Goal: Task Accomplishment & Management: Manage account settings

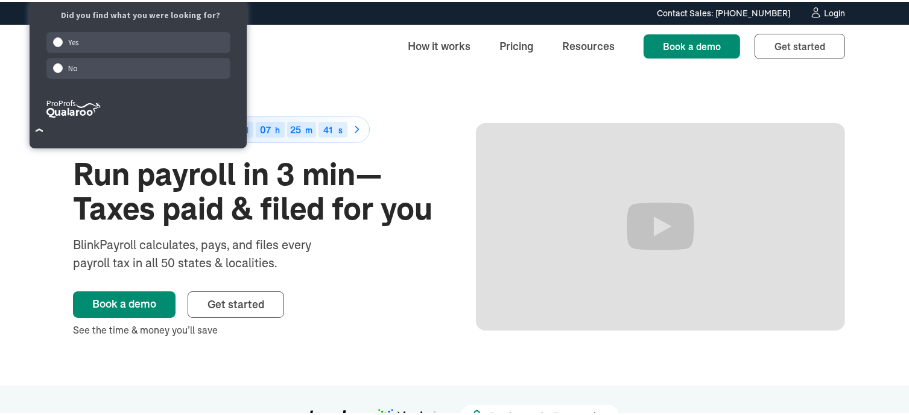
click at [830, 12] on div "Login" at bounding box center [834, 11] width 21 height 8
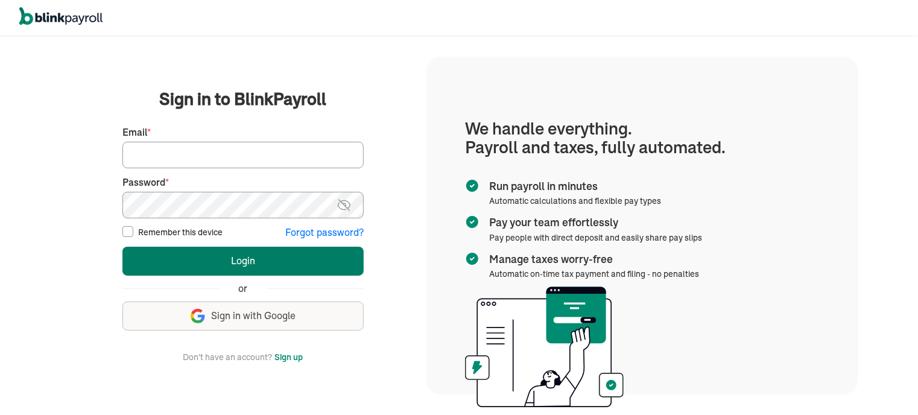
type input "[EMAIL_ADDRESS][DOMAIN_NAME]"
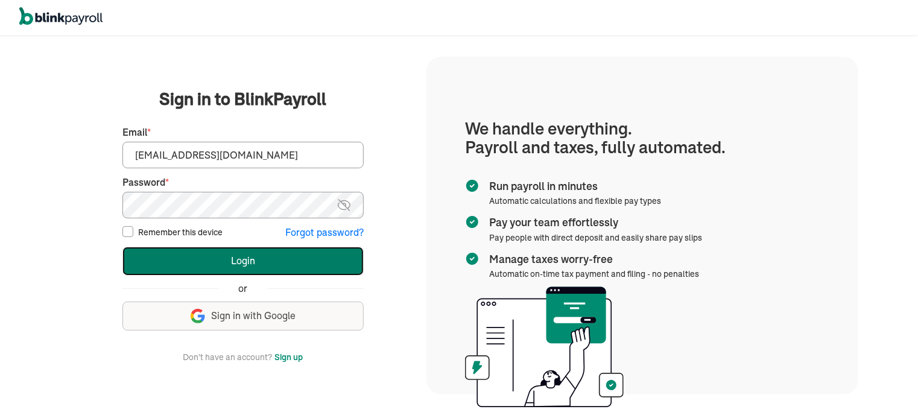
click at [206, 255] on button "Login" at bounding box center [242, 261] width 241 height 29
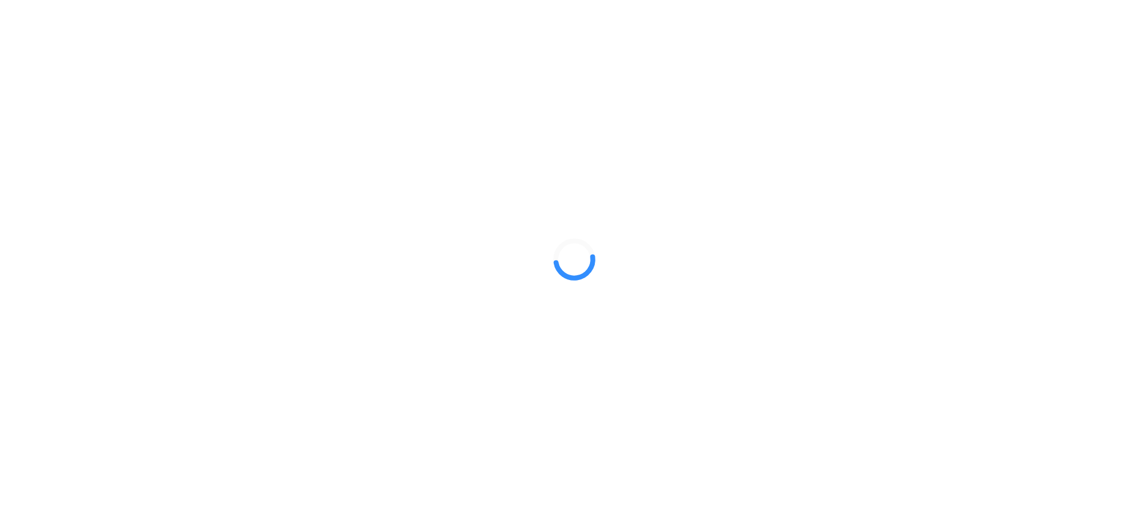
drag, startPoint x: 0, startPoint y: 0, endPoint x: 265, endPoint y: 317, distance: 412.7
click at [265, 317] on div at bounding box center [574, 259] width 1148 height 519
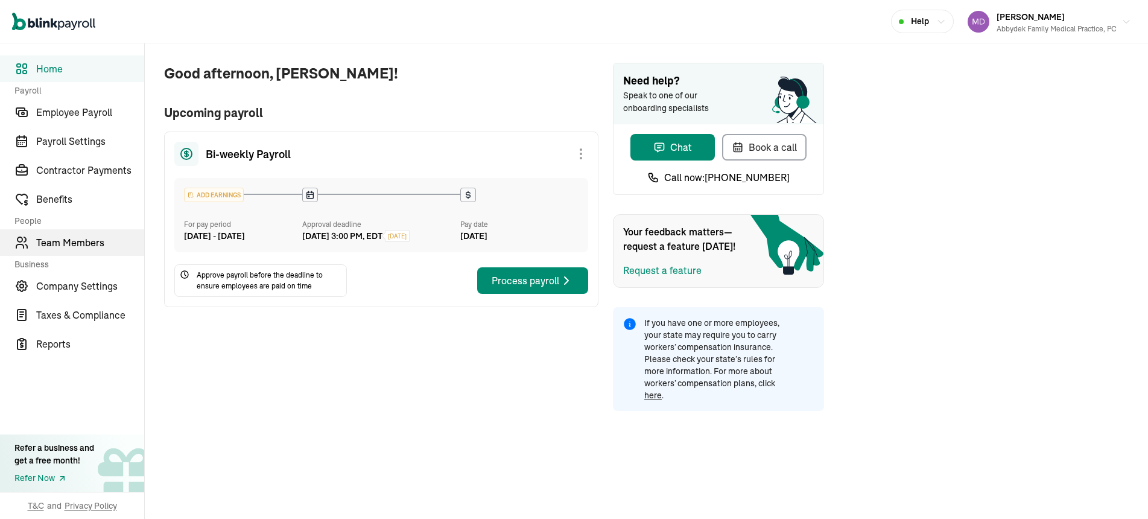
click at [89, 235] on span "Team Members" at bounding box center [90, 242] width 108 height 14
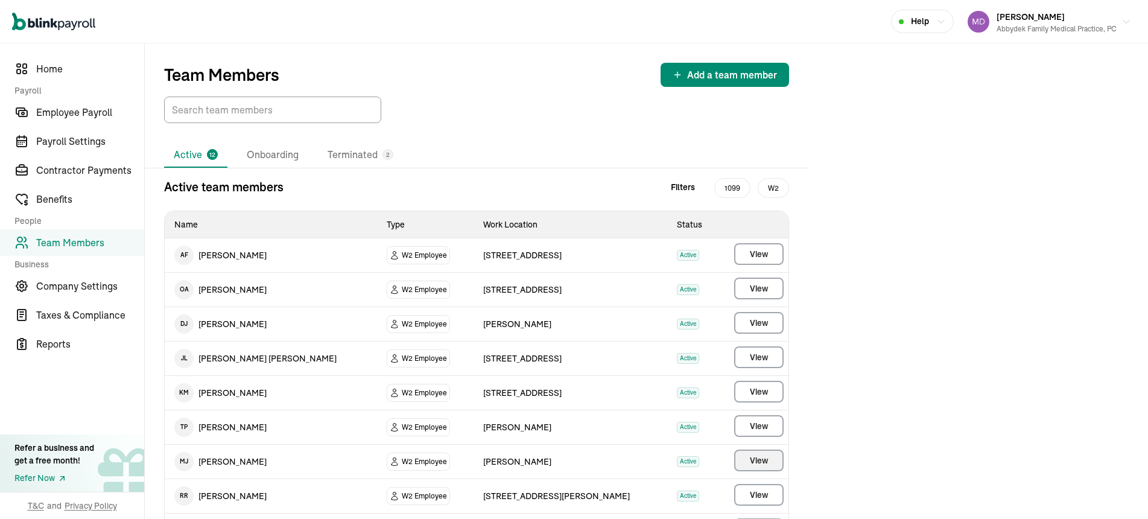
click at [768, 459] on button "View" at bounding box center [758, 460] width 49 height 22
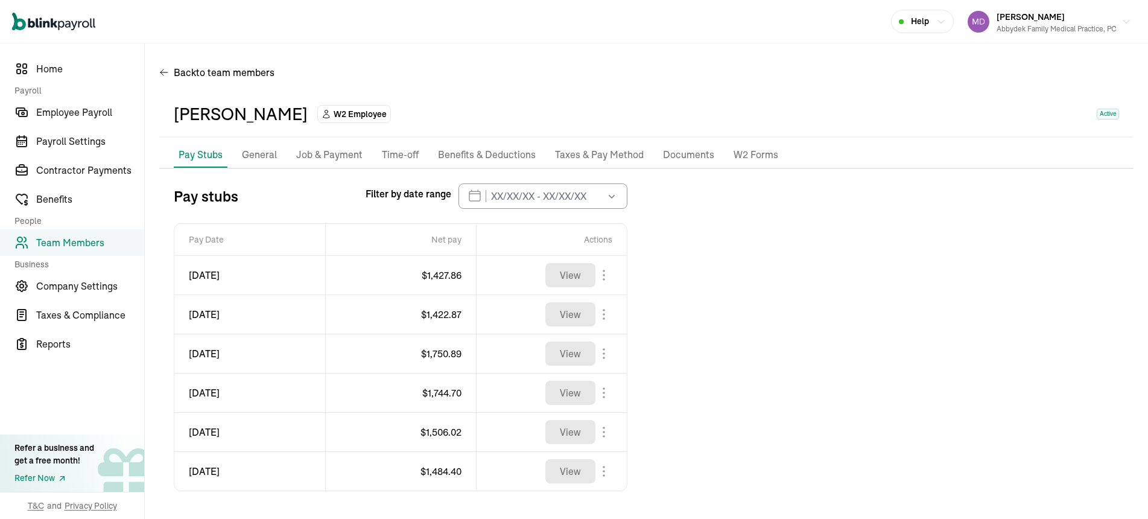
click at [615, 152] on p "Taxes & Pay Method" at bounding box center [599, 155] width 89 height 16
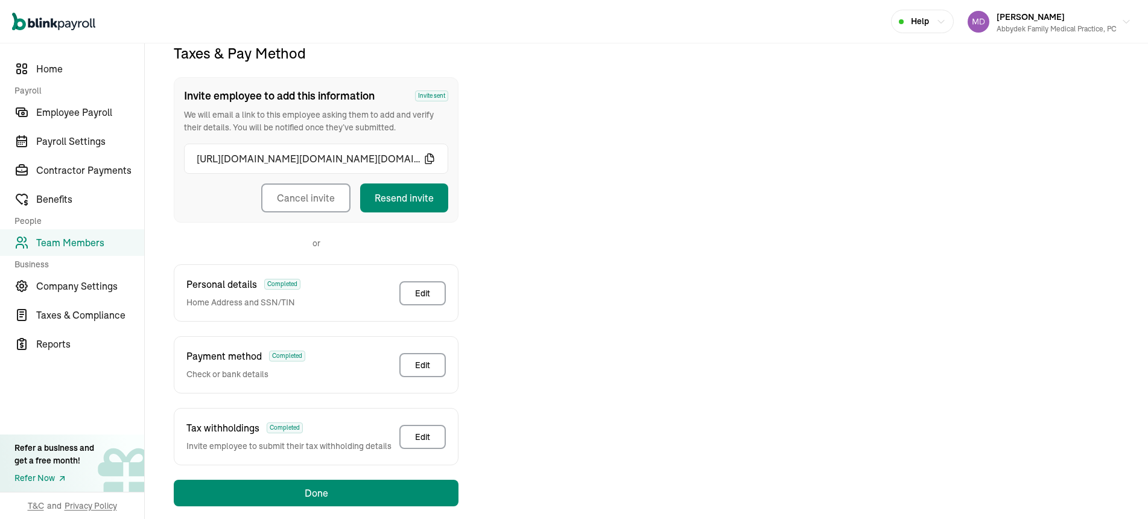
scroll to position [142, 0]
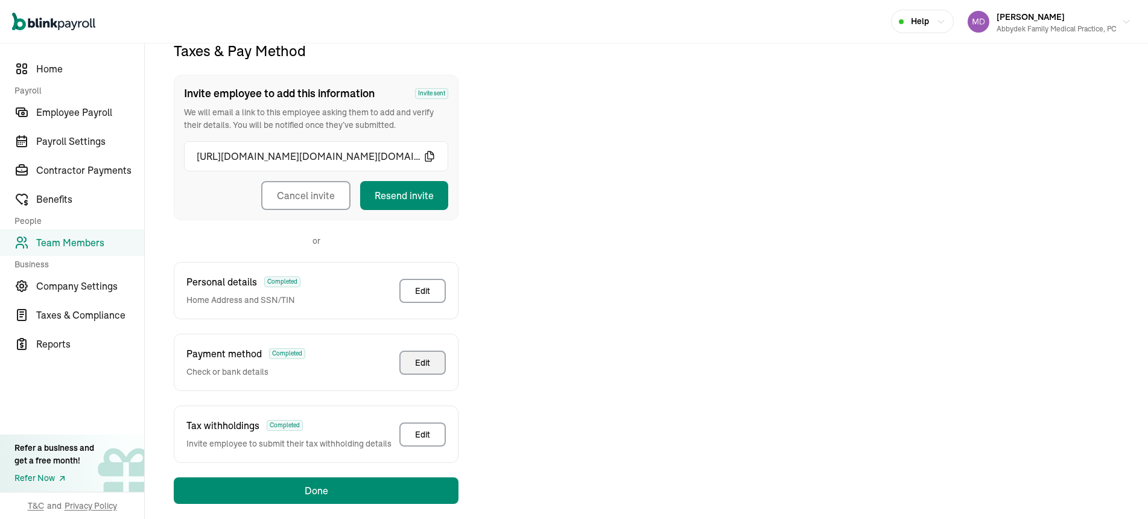
click at [414, 364] on button "Edit" at bounding box center [422, 362] width 46 height 24
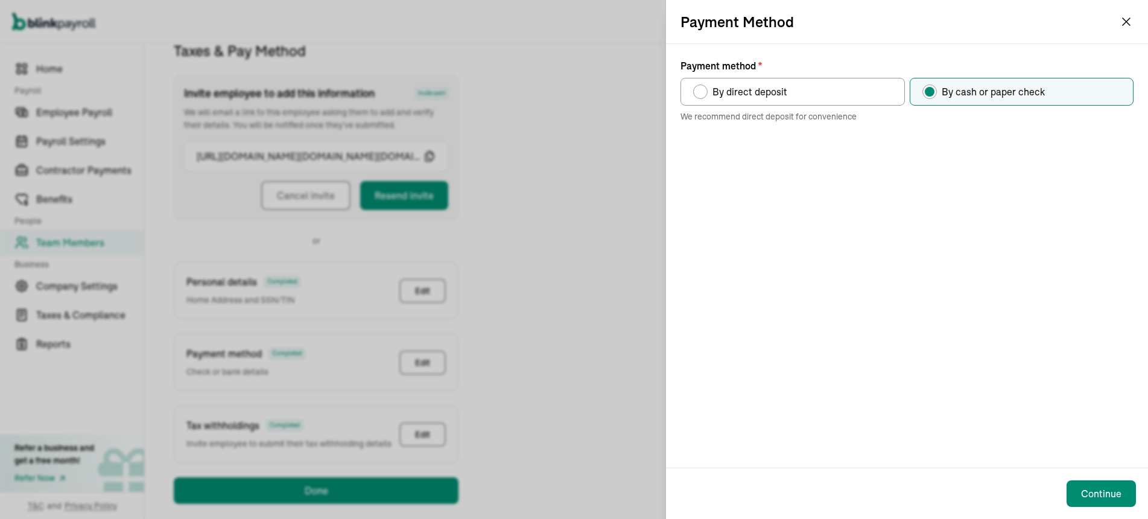
click at [703, 93] on div "Payment method" at bounding box center [700, 92] width 10 height 10
click at [702, 93] on input "By direct deposit" at bounding box center [697, 89] width 10 height 10
radio input "true"
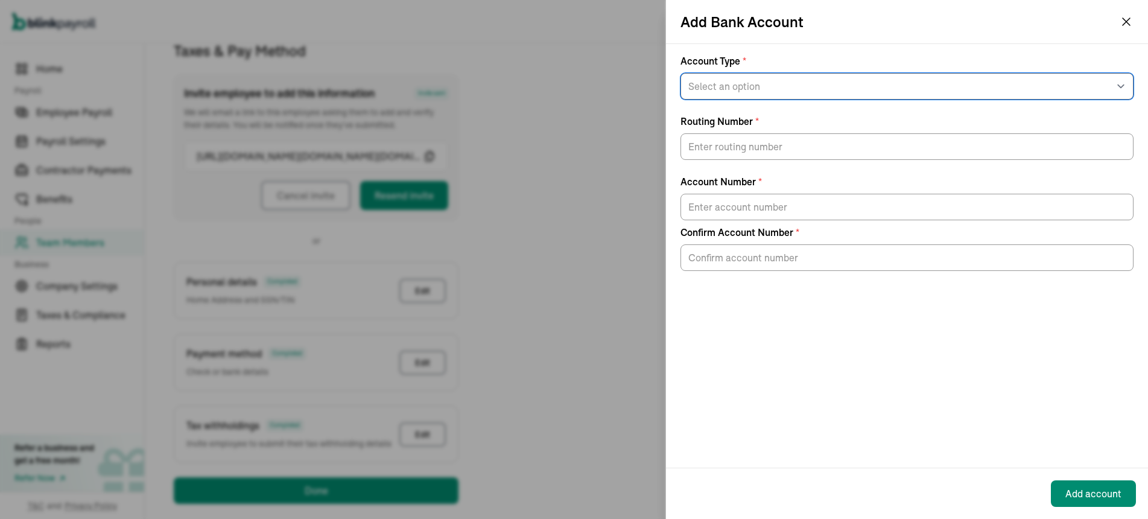
drag, startPoint x: 765, startPoint y: 96, endPoint x: 759, endPoint y: 88, distance: 10.4
click at [759, 88] on select "Select an option Savings Checking" at bounding box center [906, 86] width 453 height 27
select select "Checking"
click at [680, 73] on select "Select an option Savings Checking" at bounding box center [906, 86] width 453 height 27
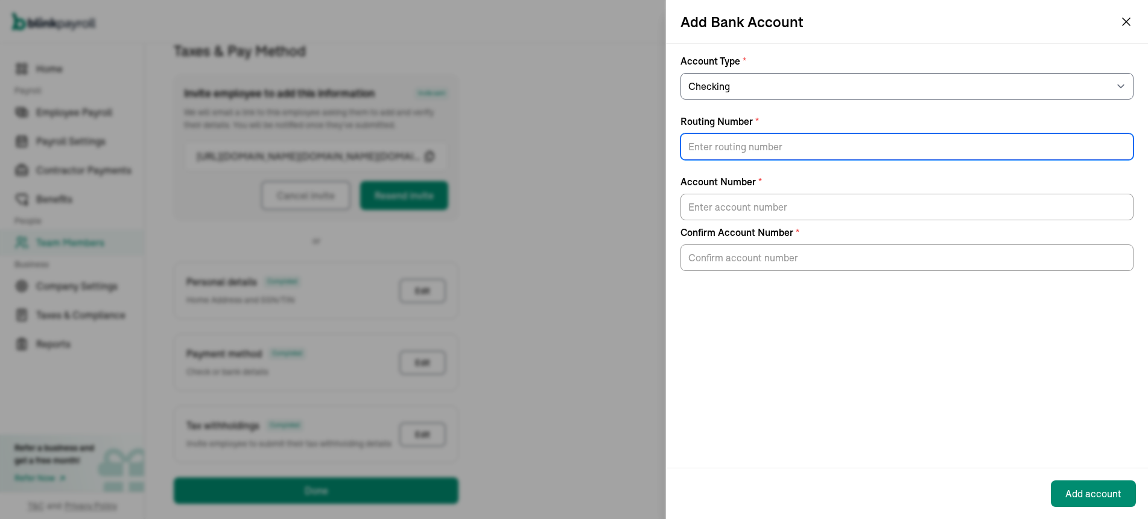
click at [718, 147] on input "Routing Number *" at bounding box center [906, 146] width 453 height 27
type input "026012881"
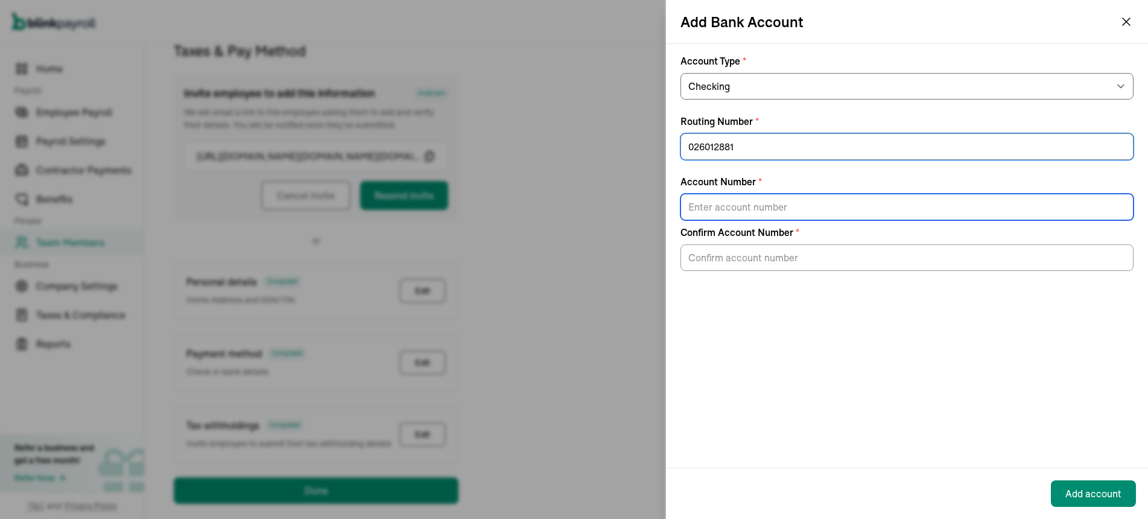
click at [734, 205] on input "Account Number *" at bounding box center [906, 207] width 453 height 27
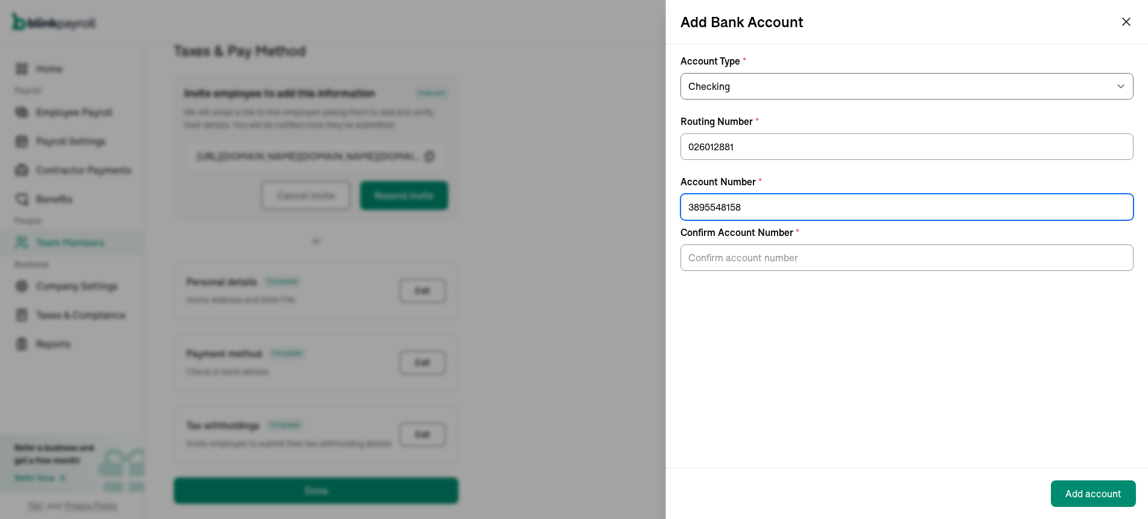
type input "3895548158"
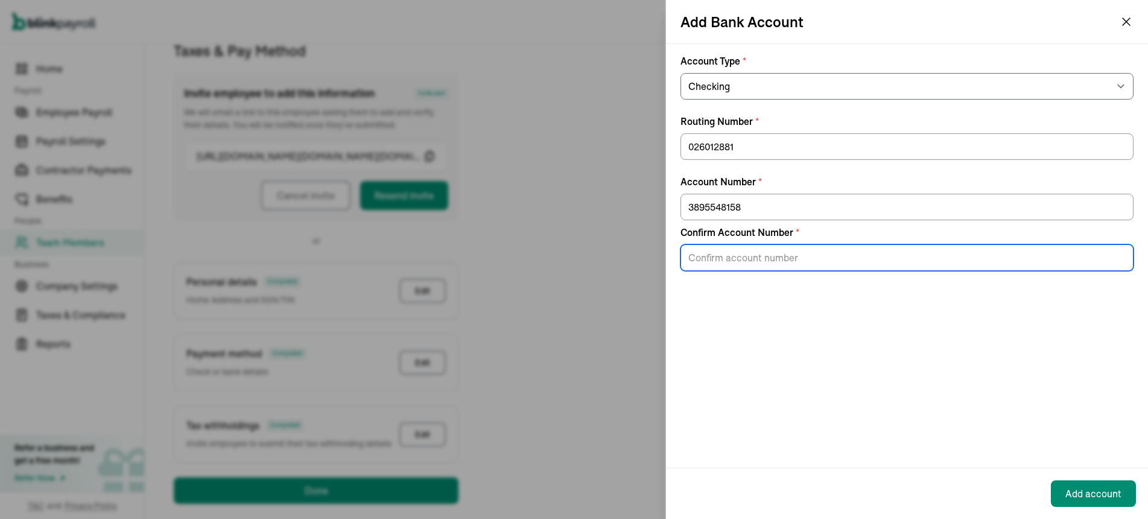
click at [693, 255] on input "Confirm Account Number *" at bounding box center [906, 257] width 453 height 27
type input "3895548158"
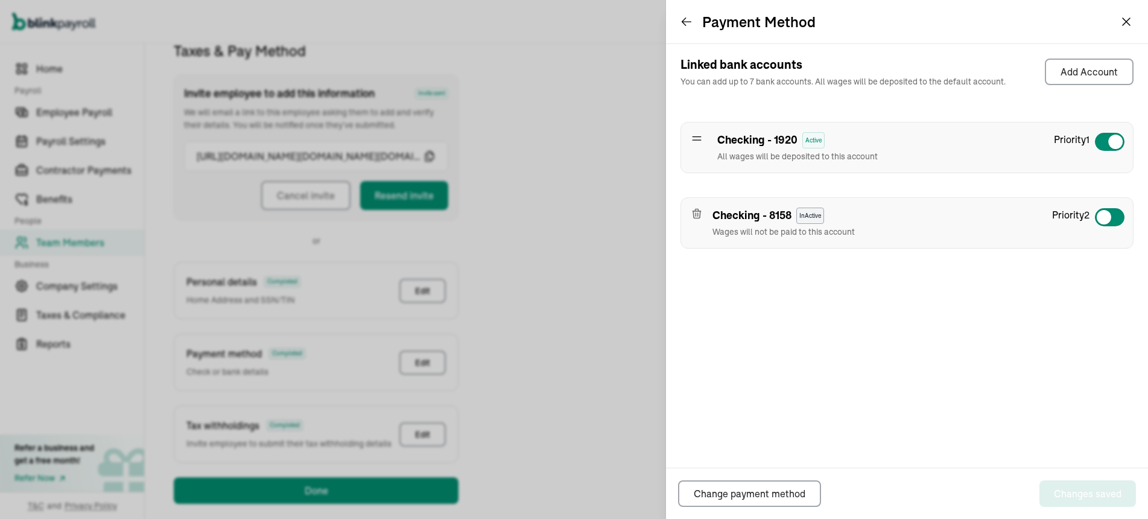
click at [1117, 221] on div at bounding box center [1109, 216] width 31 height 19
checkbox input "true"
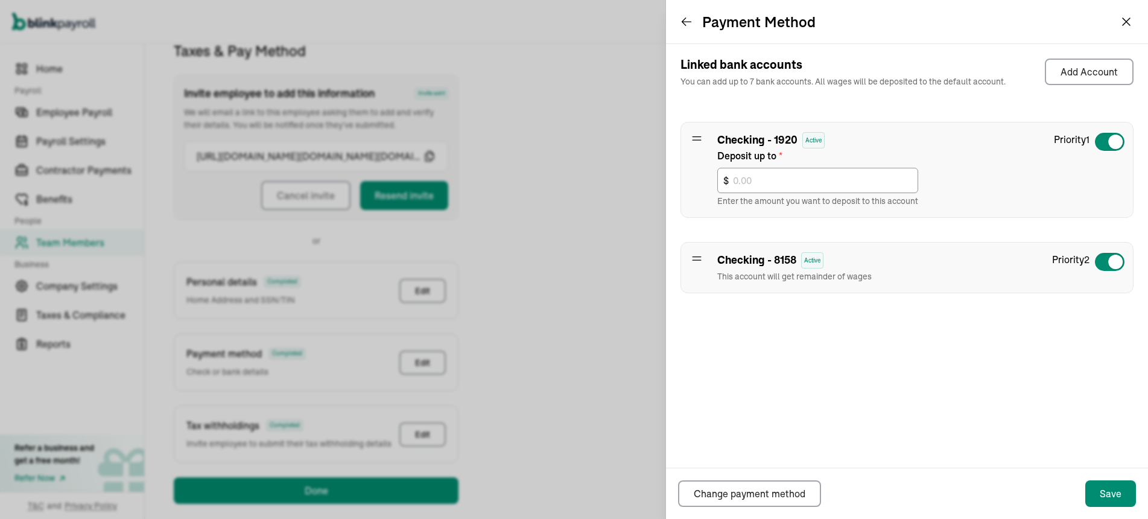
click at [1099, 139] on div at bounding box center [1109, 141] width 31 height 19
checkbox input "false"
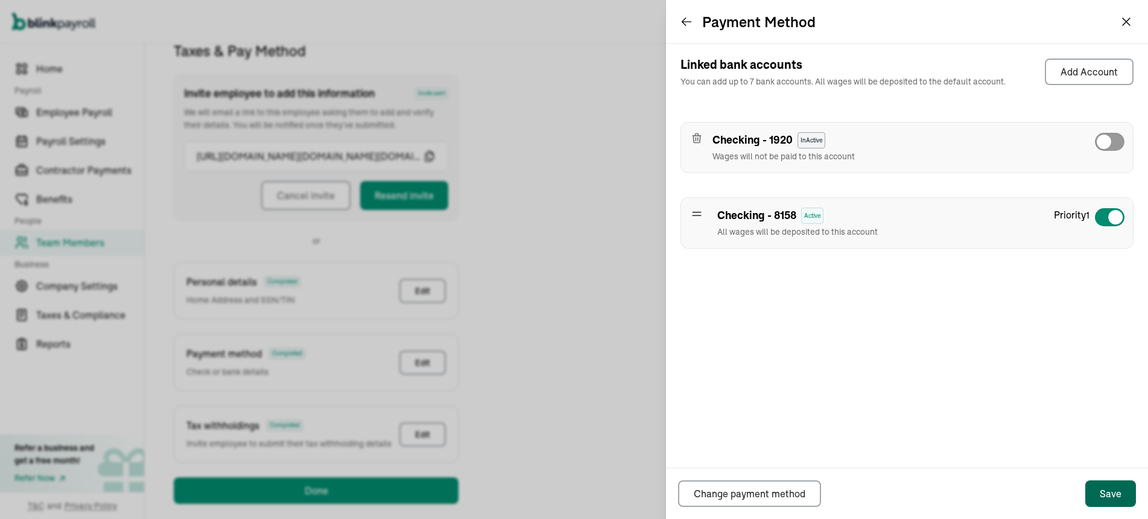
click at [1111, 492] on div "Save" at bounding box center [1110, 493] width 22 height 14
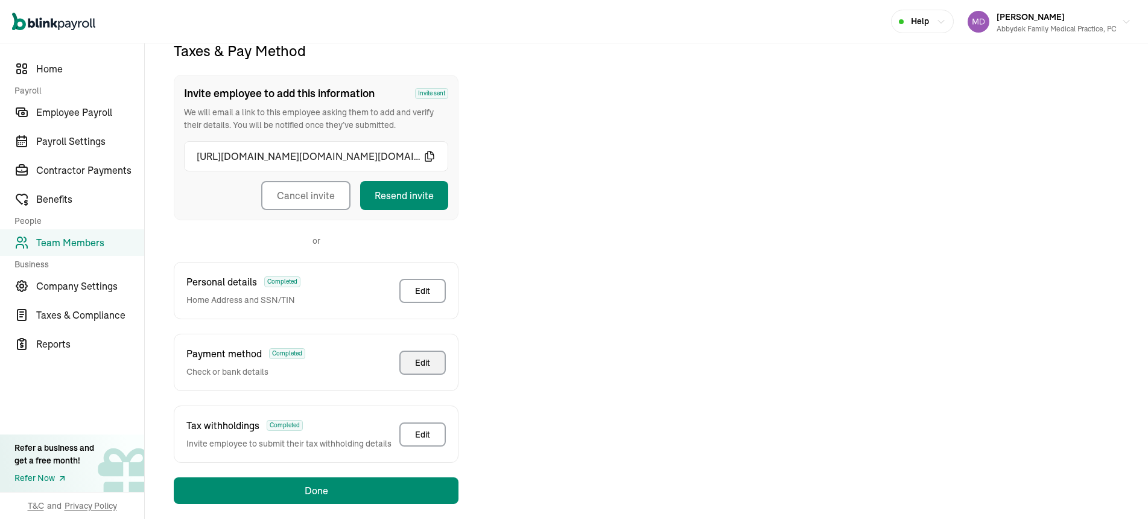
click at [425, 364] on div "Edit" at bounding box center [422, 362] width 15 height 12
click at [58, 107] on span "Employee Payroll" at bounding box center [90, 112] width 108 height 14
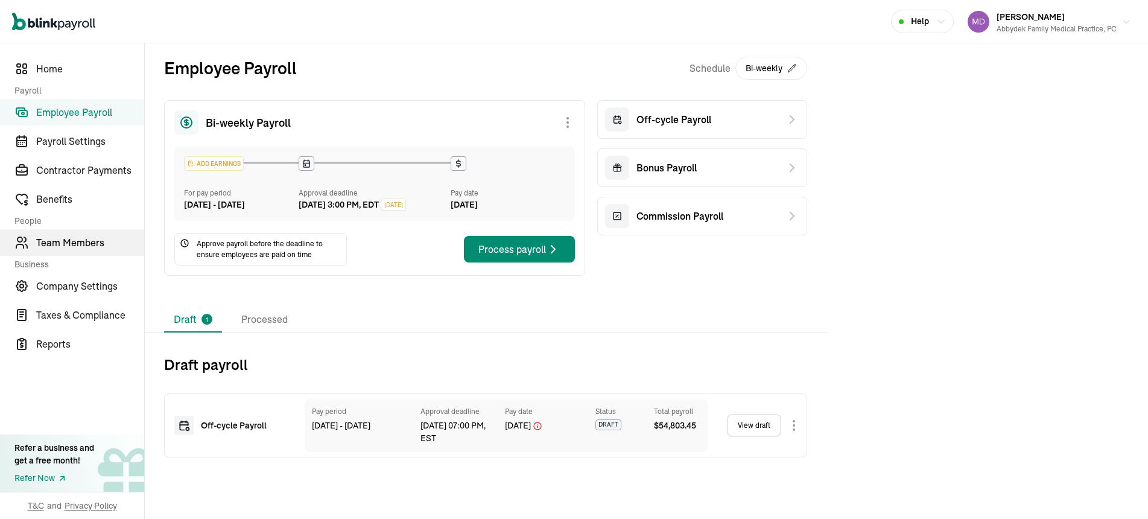
click at [74, 242] on span "Team Members" at bounding box center [90, 242] width 108 height 14
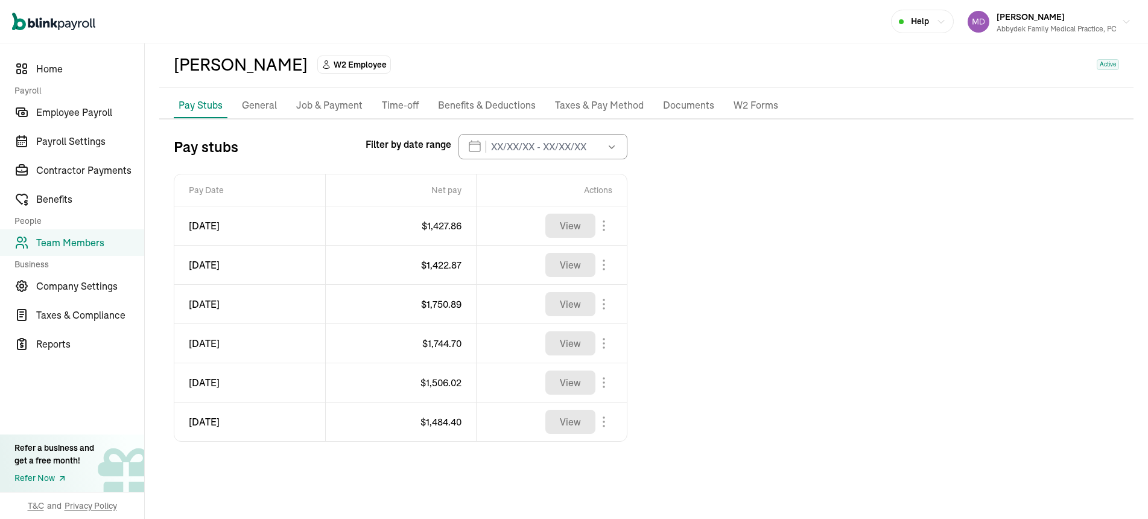
scroll to position [61, 0]
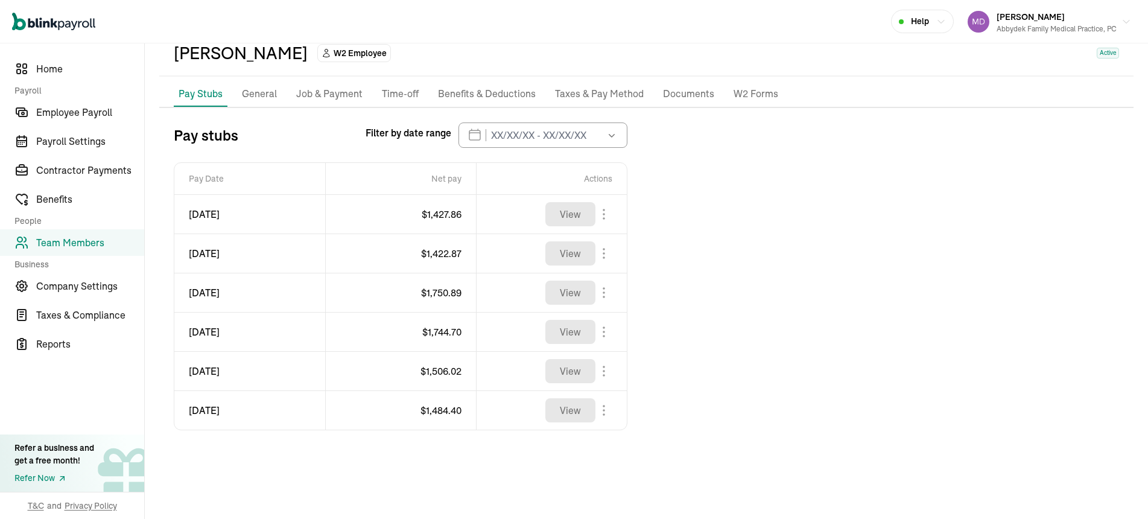
click at [257, 96] on p "General" at bounding box center [259, 94] width 35 height 16
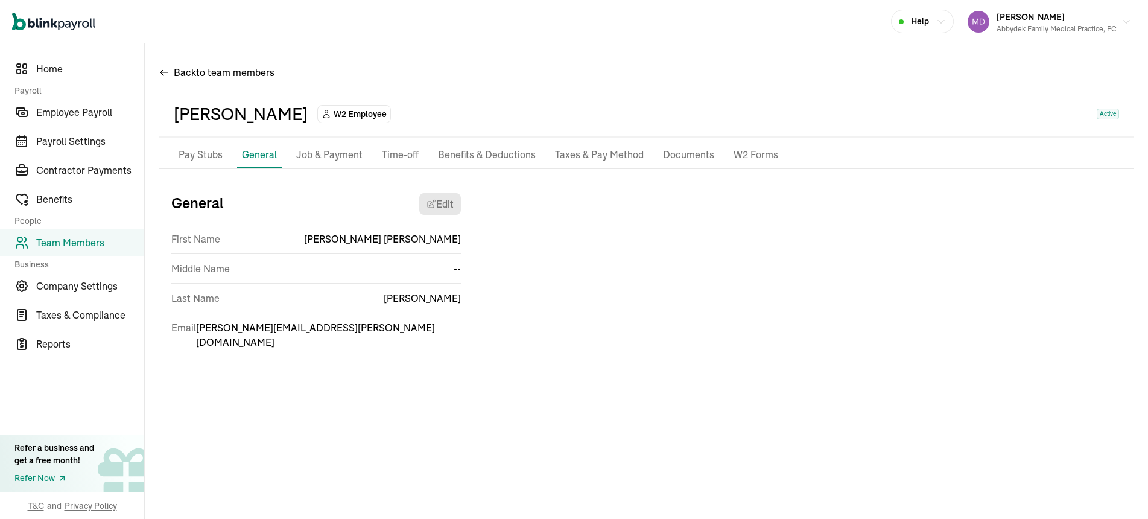
click at [207, 151] on p "Pay Stubs" at bounding box center [200, 155] width 44 height 16
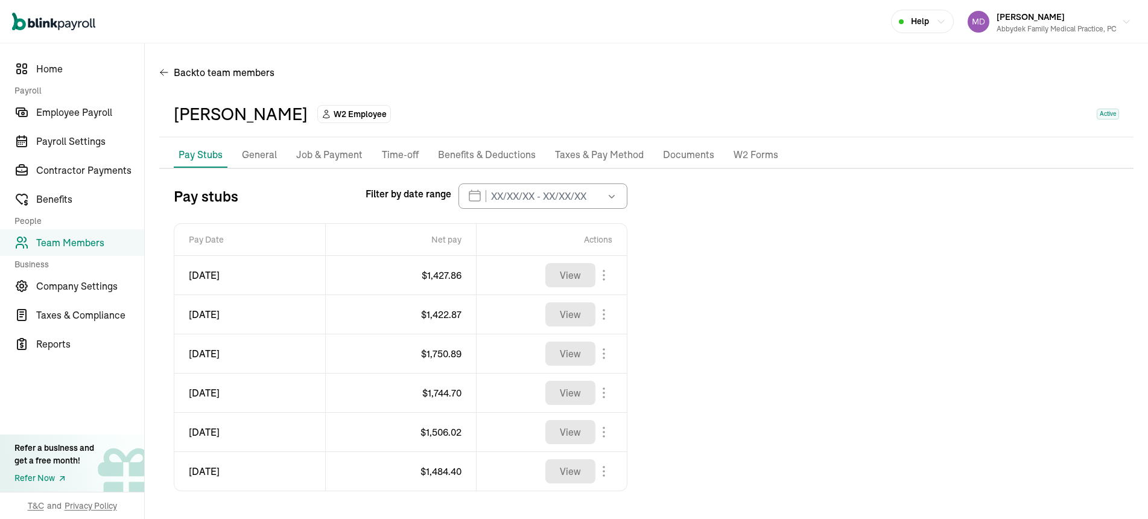
scroll to position [61, 0]
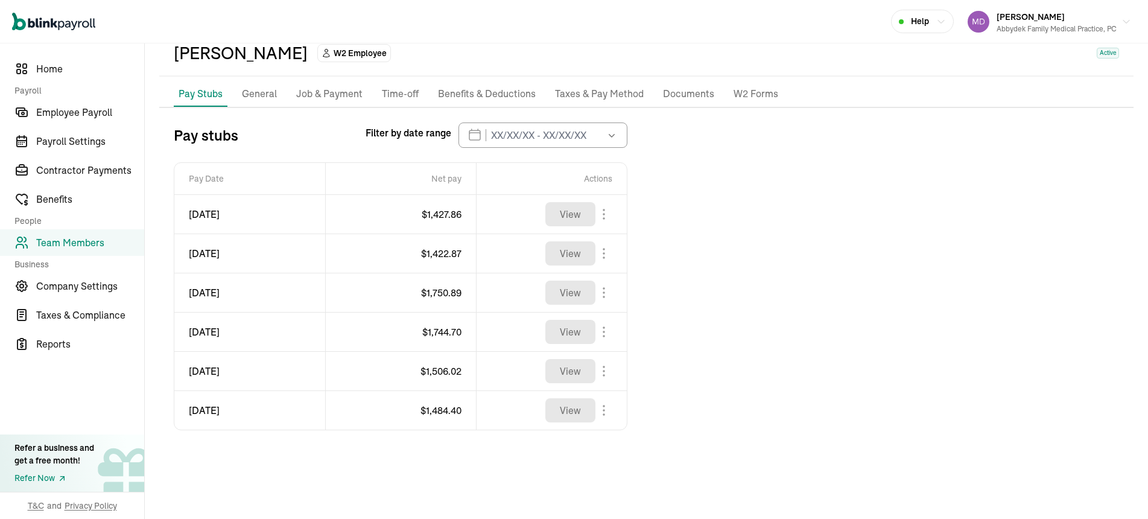
click at [603, 212] on body "Open main menu Help [PERSON_NAME] Abbydek Family Medical Practice, PC Home Payr…" at bounding box center [574, 259] width 1148 height 519
click at [262, 95] on p "General" at bounding box center [259, 94] width 35 height 16
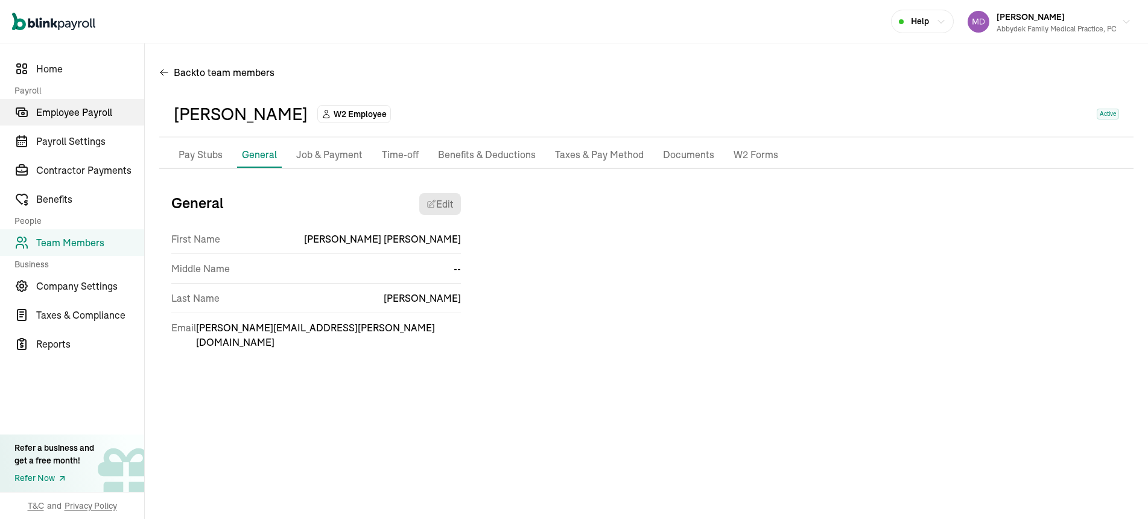
click at [70, 109] on span "Employee Payroll" at bounding box center [90, 112] width 108 height 14
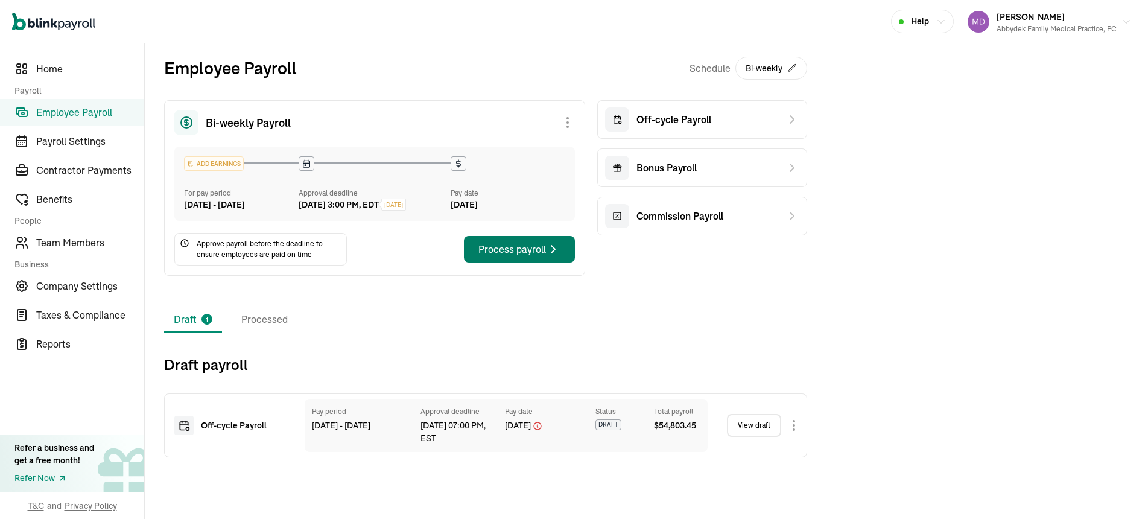
click at [529, 254] on div "Process payroll" at bounding box center [519, 249] width 82 height 14
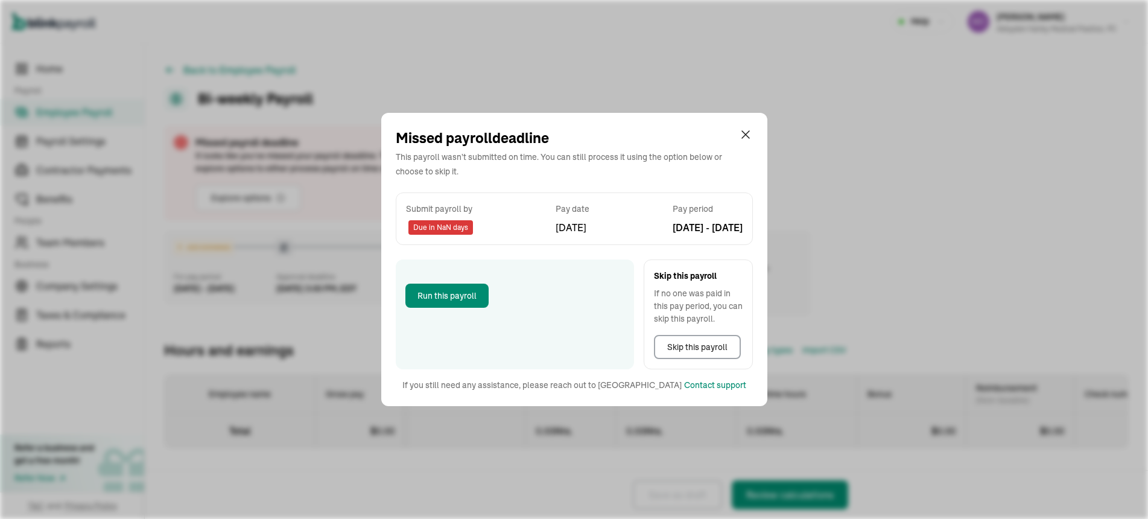
select select "manual"
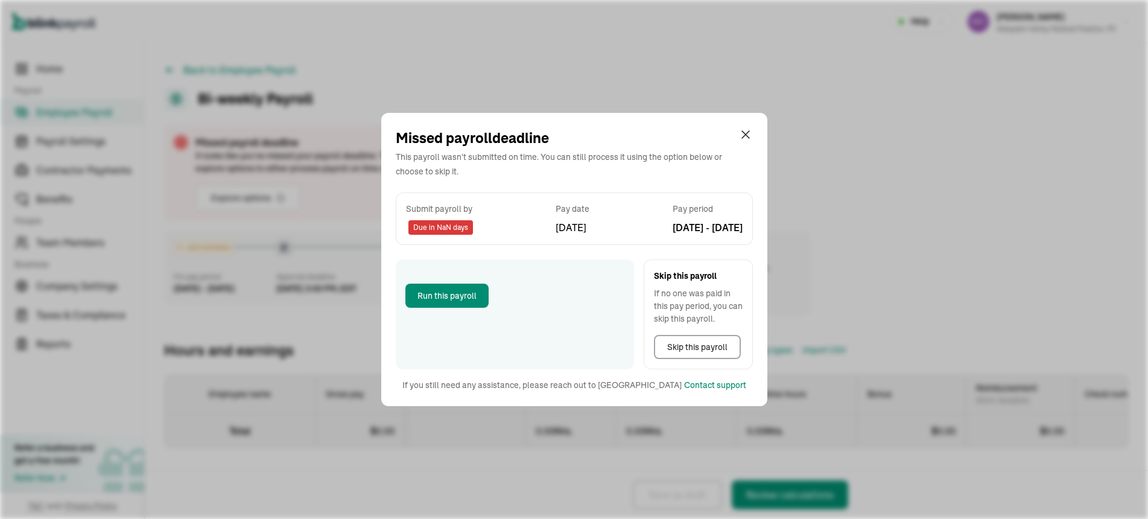
select select "manual"
select select "direct_deposit"
select select "manual"
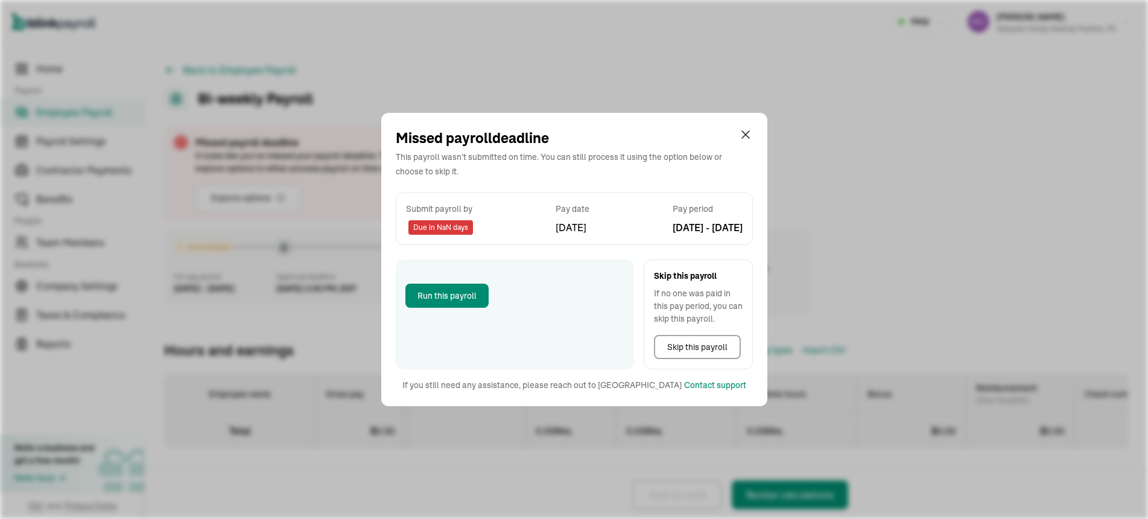
select select "manual"
select select "direct_deposit"
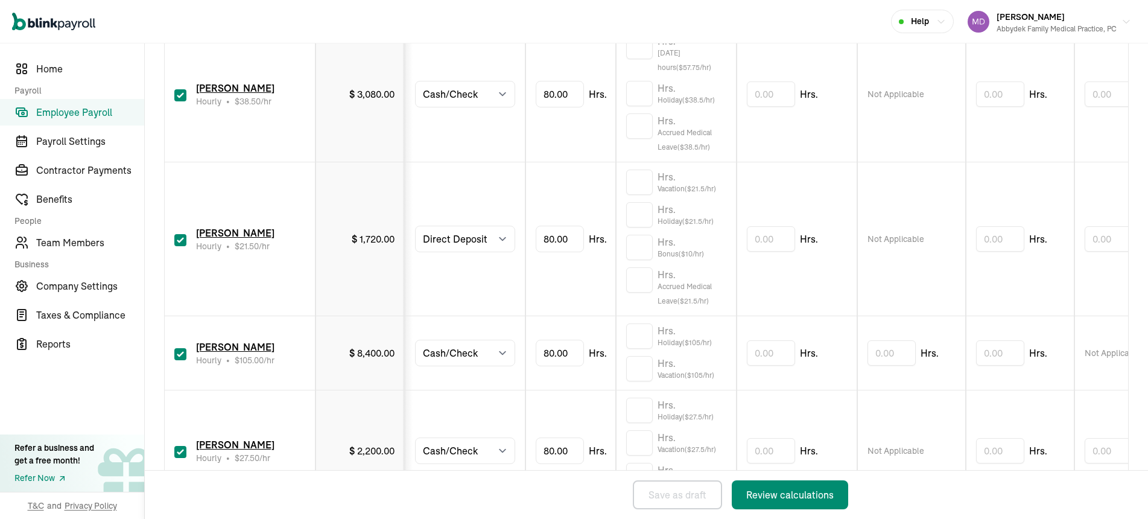
scroll to position [971, 0]
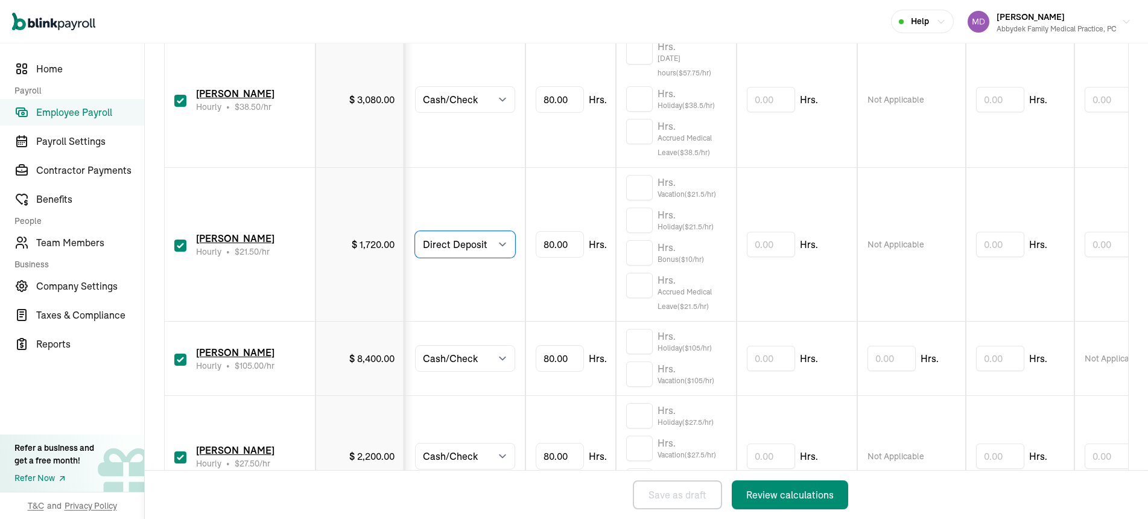
click at [501, 241] on select "Select method Direct Deposit Cash/Check" at bounding box center [465, 244] width 100 height 27
select select "manual"
click at [415, 232] on select "Select method Direct Deposit Cash/Check" at bounding box center [465, 244] width 100 height 27
click at [508, 243] on select "Select method Direct Deposit Cash/Check" at bounding box center [465, 244] width 100 height 27
click at [555, 274] on td "80.00 Hrs." at bounding box center [570, 245] width 90 height 154
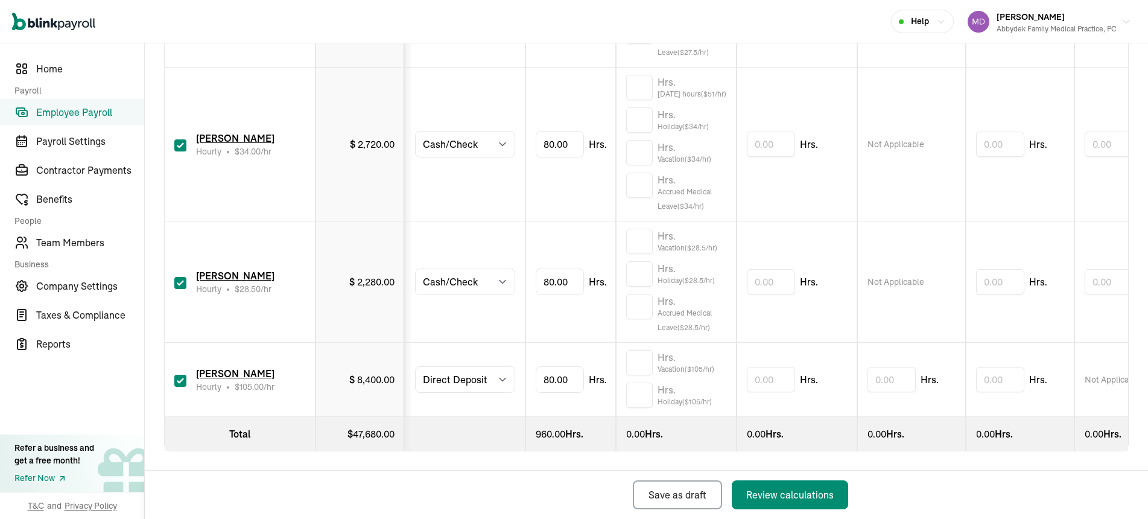
scroll to position [1447, 0]
type input "8"
type input "40"
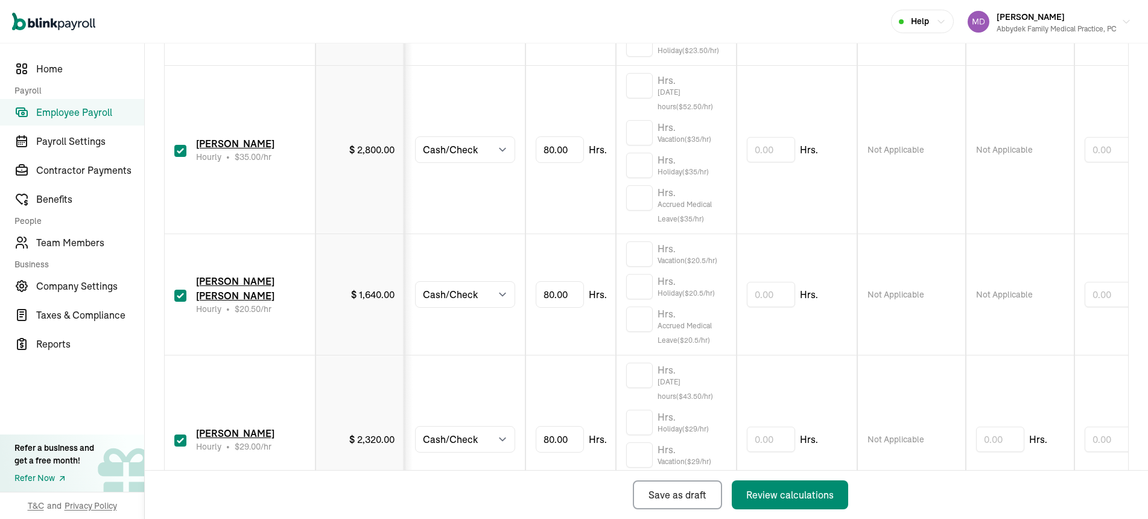
scroll to position [25, 0]
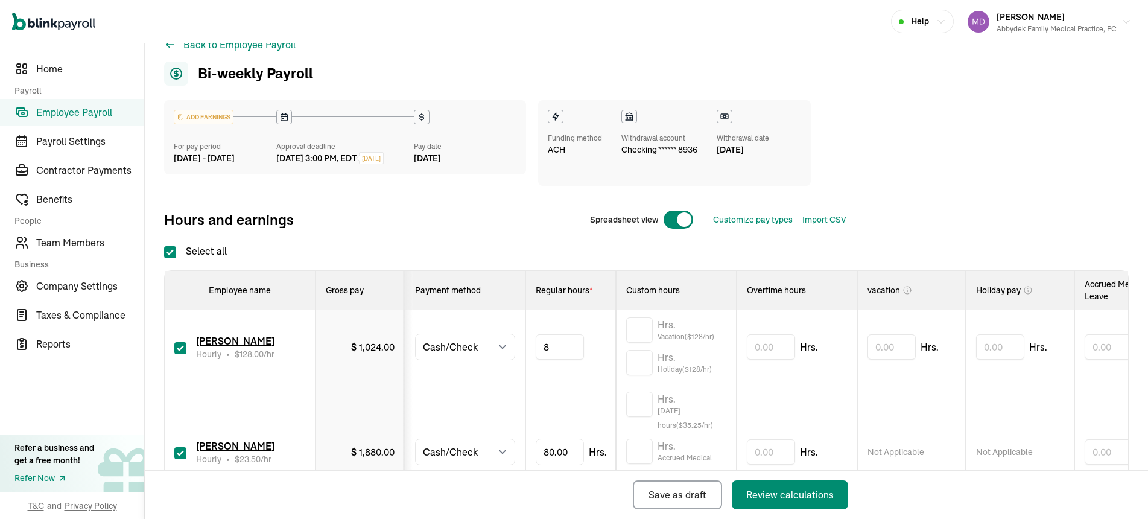
type input "88"
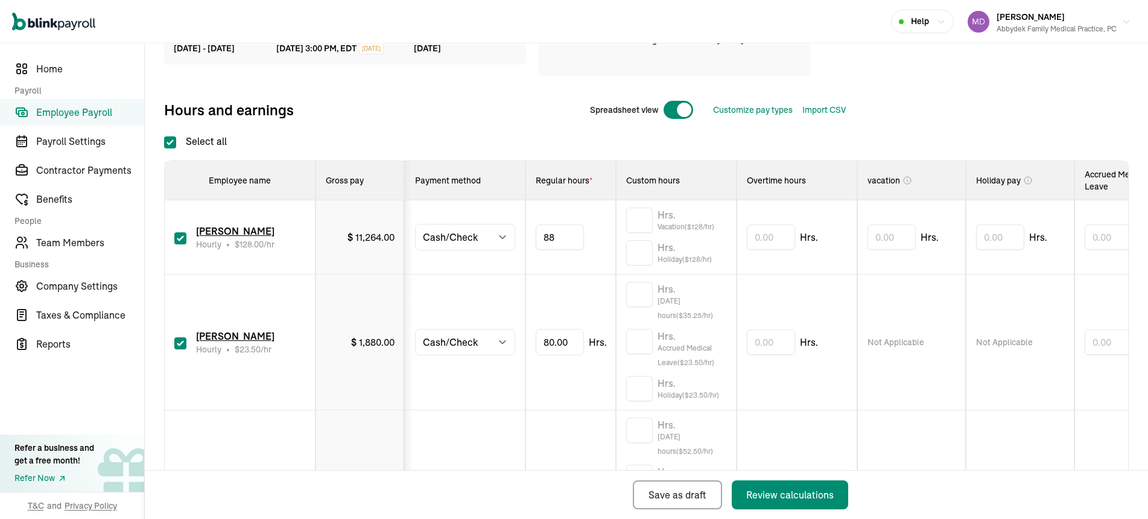
scroll to position [142, 0]
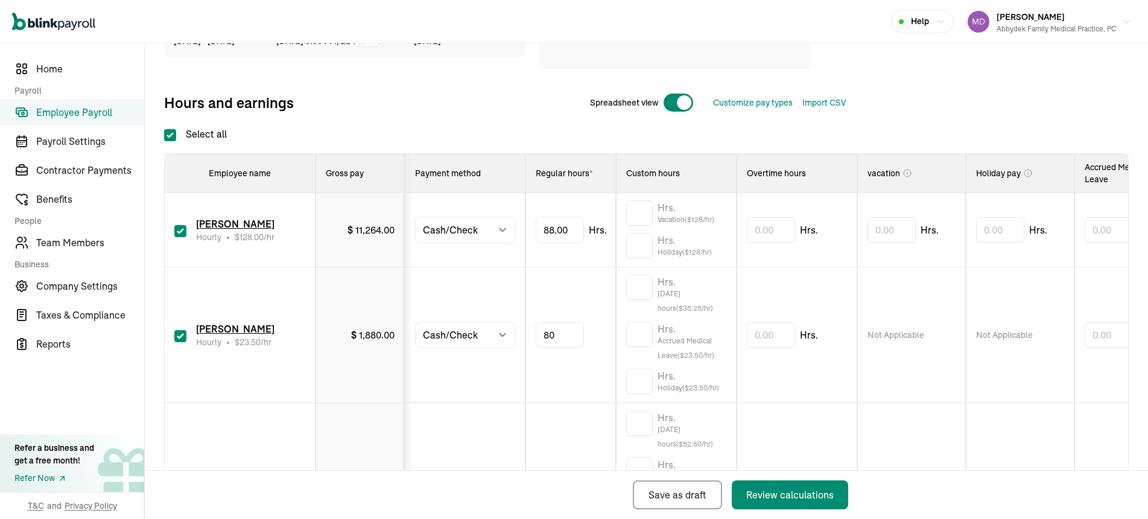
type input "8"
type input "13.67"
click at [649, 283] on input "text" at bounding box center [639, 286] width 27 height 25
type input "9.5"
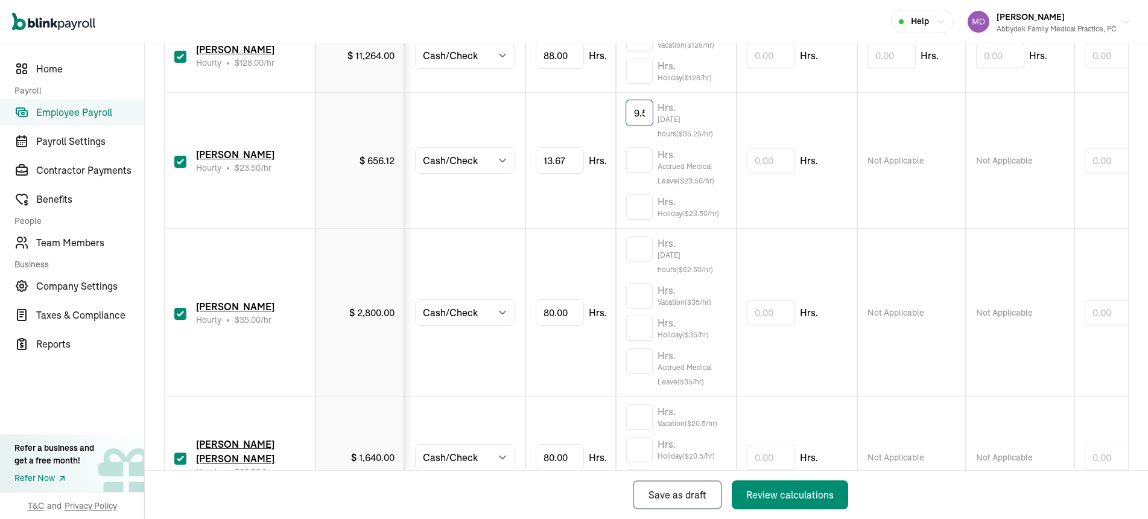
scroll to position [319, 0]
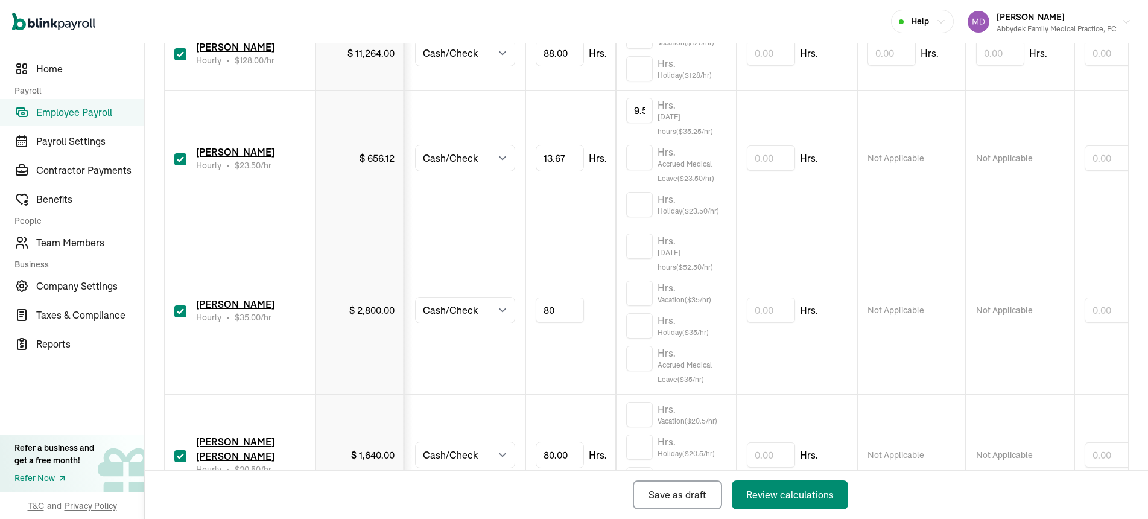
type input "8"
type input "43.85"
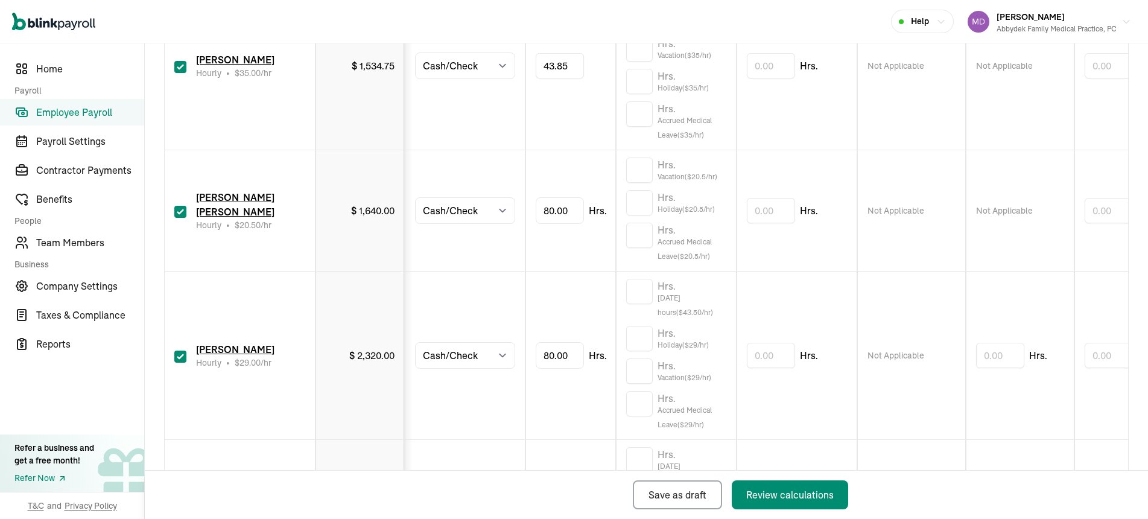
scroll to position [565, 0]
type input "8"
type input "48.23"
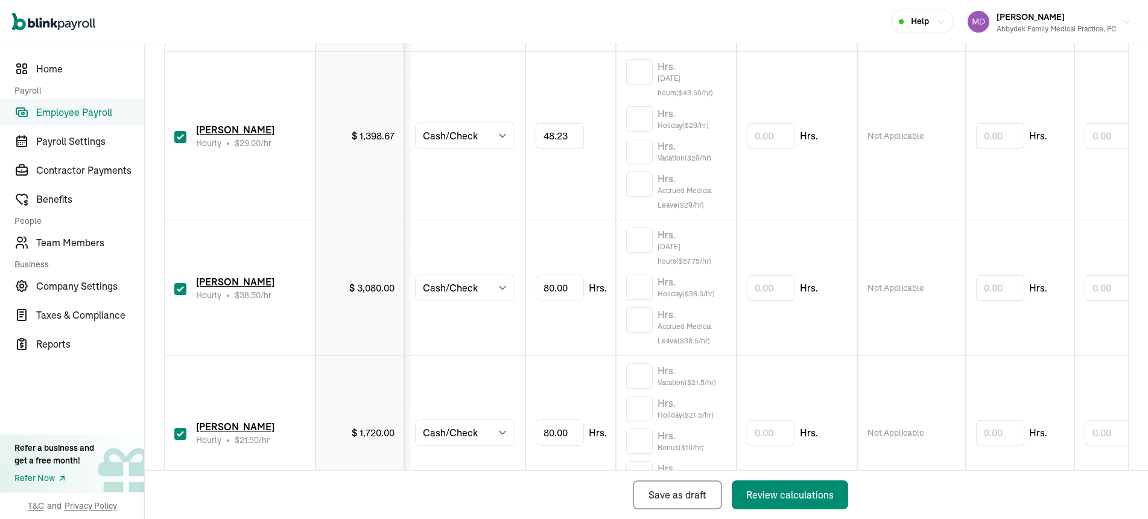
scroll to position [785, 0]
type input "8"
type input "52.12"
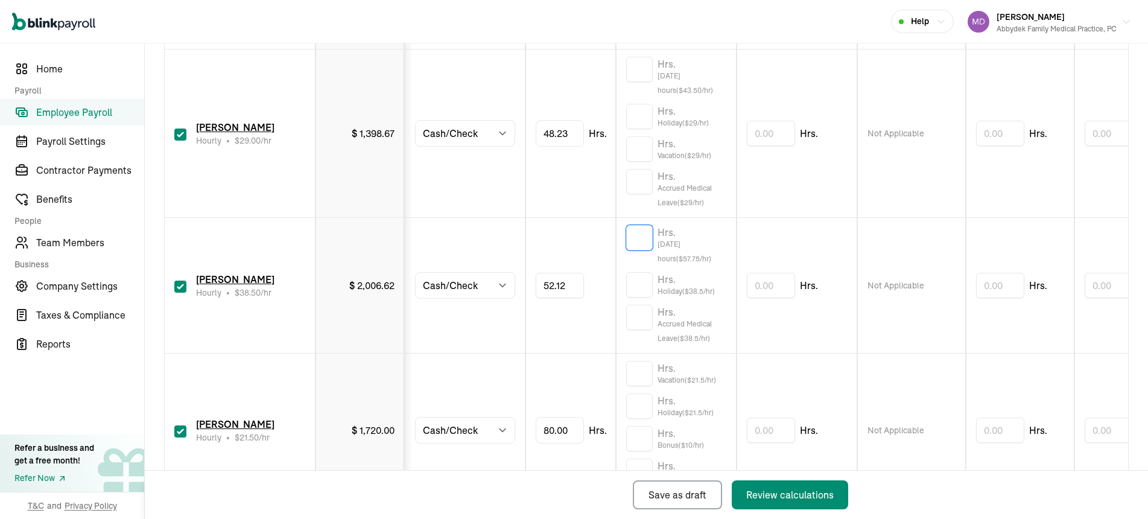
click at [646, 236] on input "text" at bounding box center [639, 237] width 27 height 25
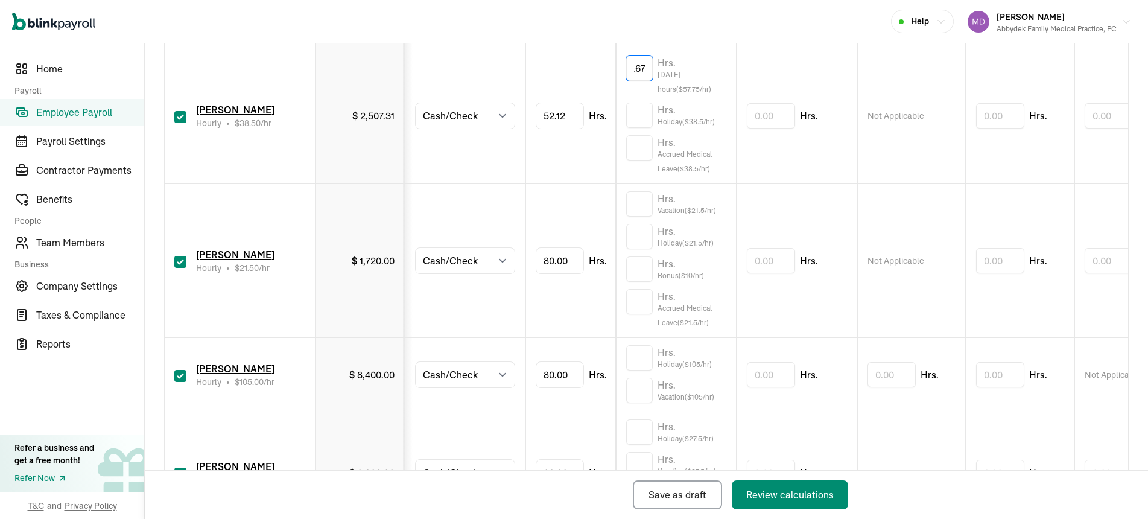
scroll to position [957, 0]
type input "8.67"
type input "88"
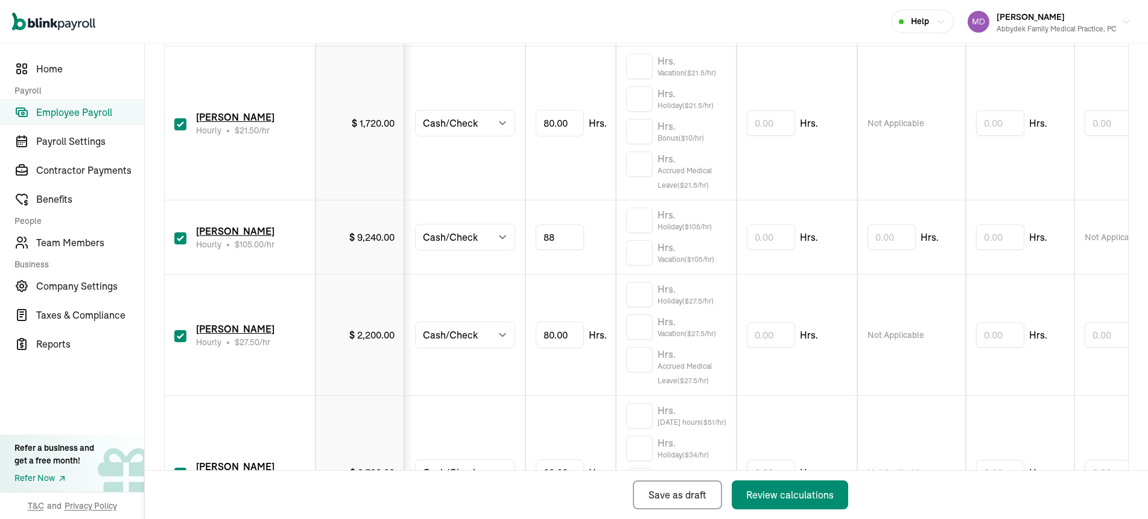
scroll to position [1129, 0]
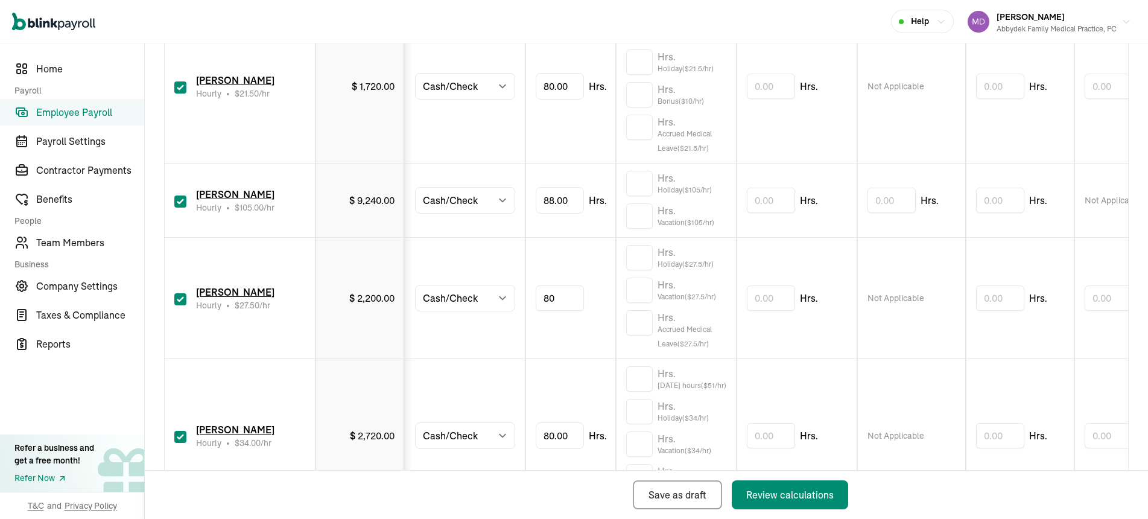
type input "8"
click at [574, 305] on input "text" at bounding box center [559, 297] width 48 height 25
type input "45.25"
type input "8"
type input "39"
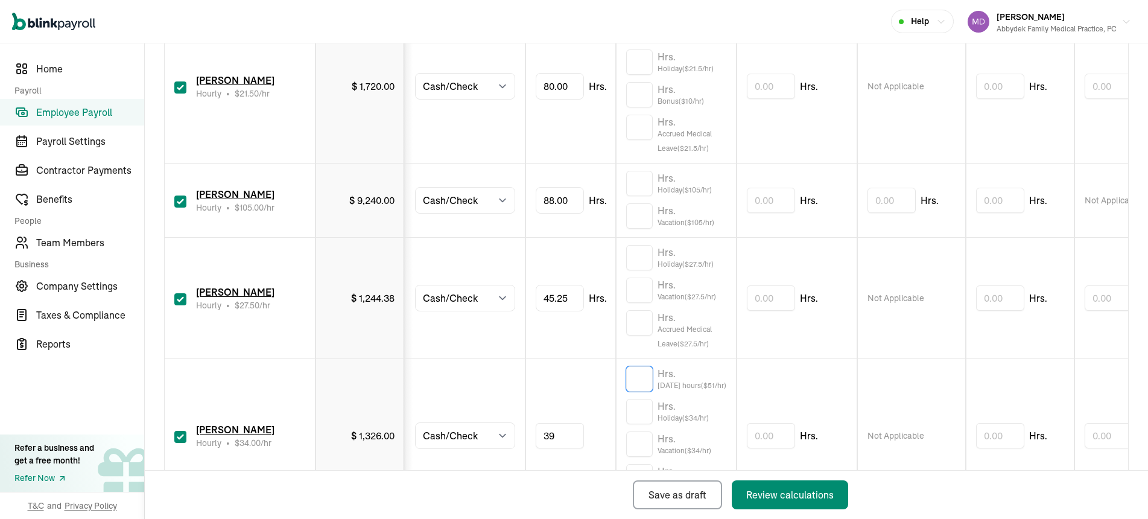
click at [642, 374] on input "text" at bounding box center [639, 378] width 27 height 25
type input "9.5"
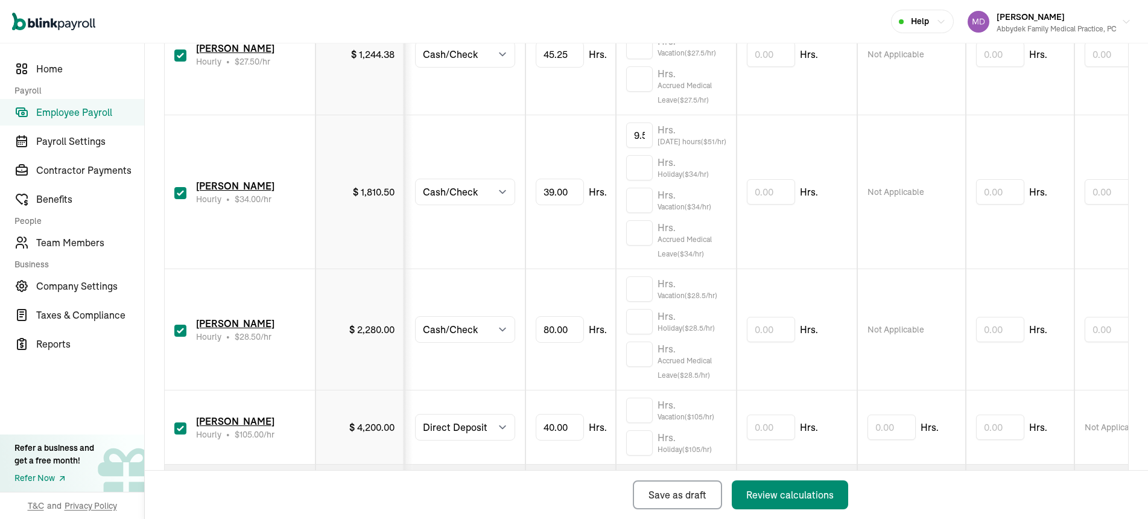
scroll to position [1447, 0]
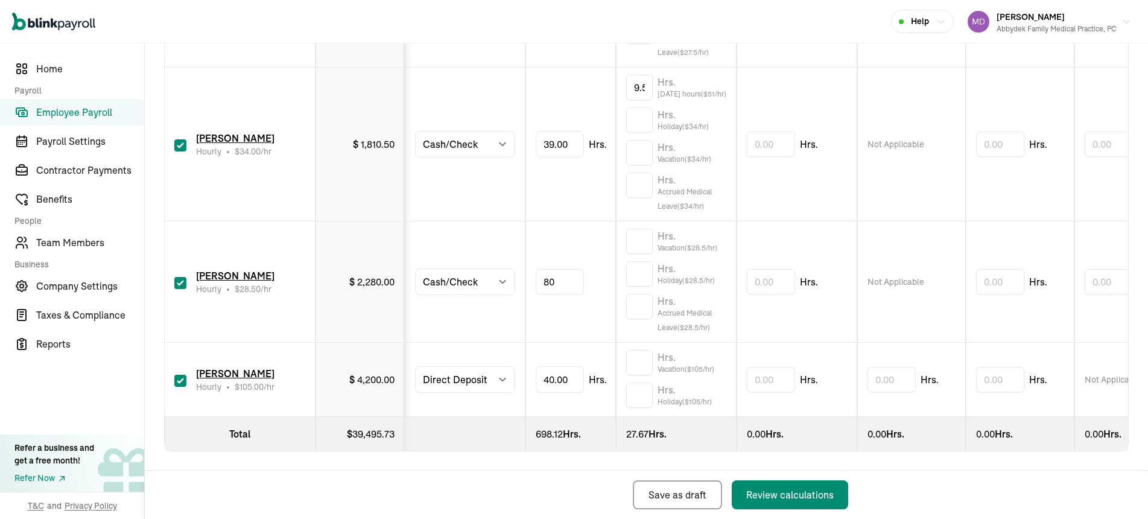
type input "8"
type input "41"
click at [828, 496] on div "Review calculations" at bounding box center [789, 494] width 87 height 14
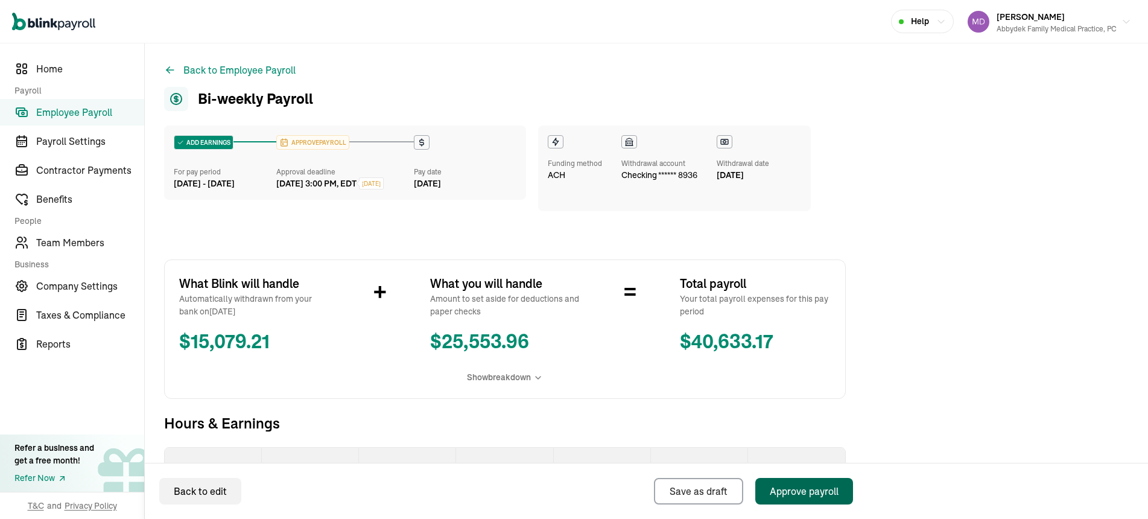
click at [828, 496] on div "Approve payroll" at bounding box center [803, 491] width 69 height 14
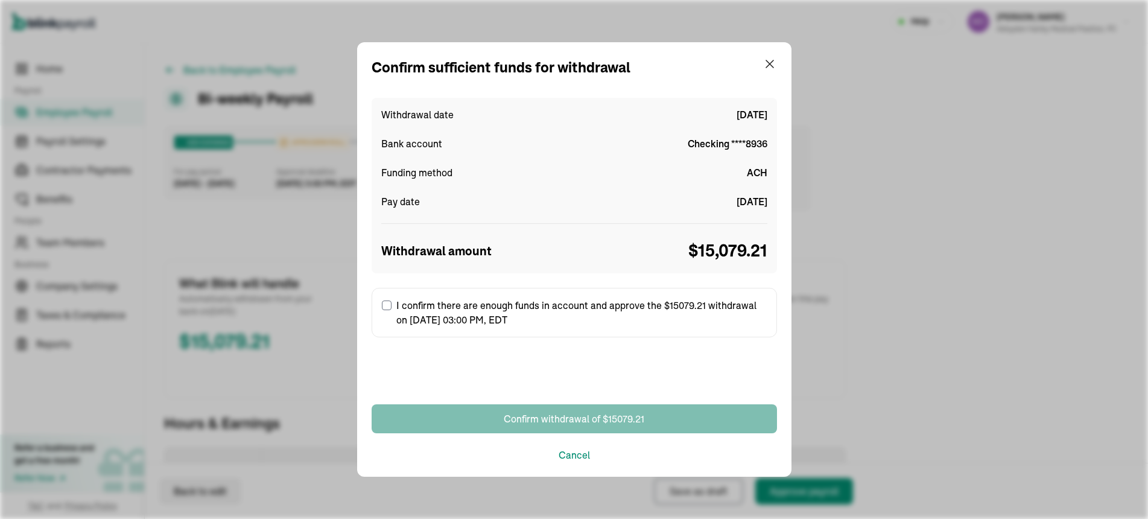
click at [387, 308] on input "I confirm there are enough funds in account and approve the $15079.21 withdrawa…" at bounding box center [387, 305] width 10 height 10
checkbox input "true"
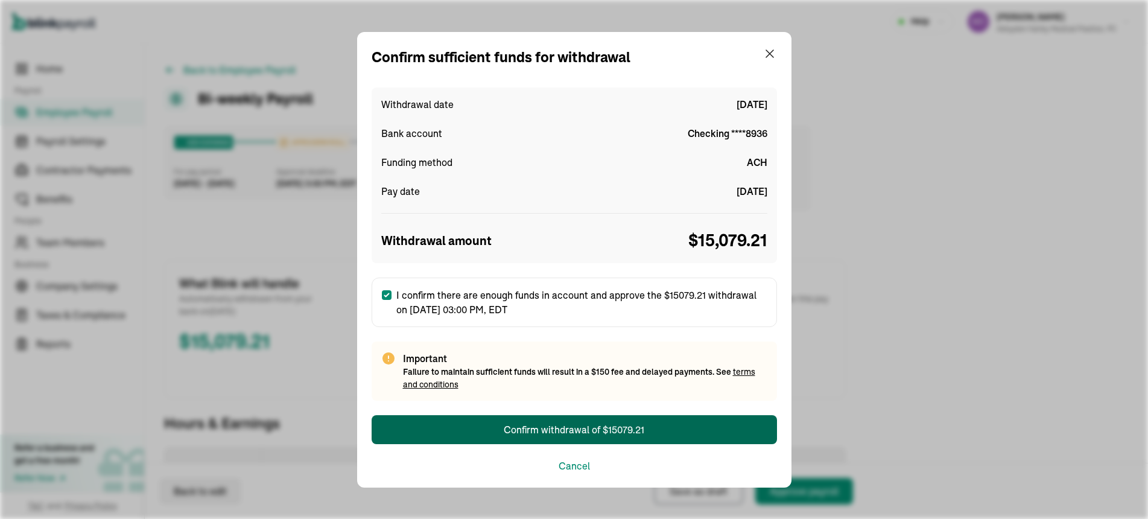
click at [563, 425] on div "Confirm withdrawal of $15079.21" at bounding box center [574, 429] width 141 height 14
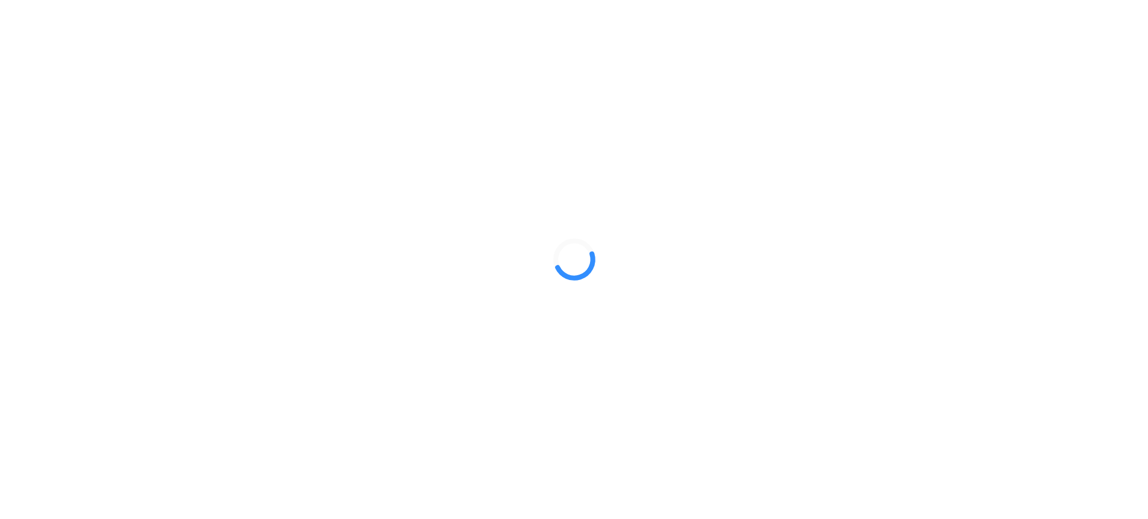
drag, startPoint x: 0, startPoint y: 0, endPoint x: 265, endPoint y: 317, distance: 412.7
click at [265, 317] on div at bounding box center [574, 259] width 1148 height 519
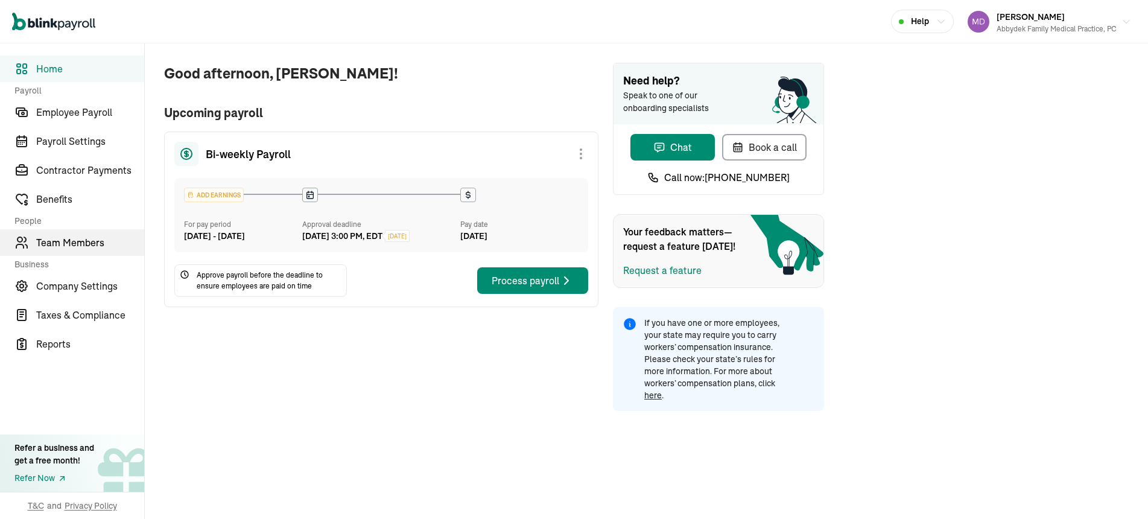
click at [89, 235] on span "Team Members" at bounding box center [90, 242] width 108 height 14
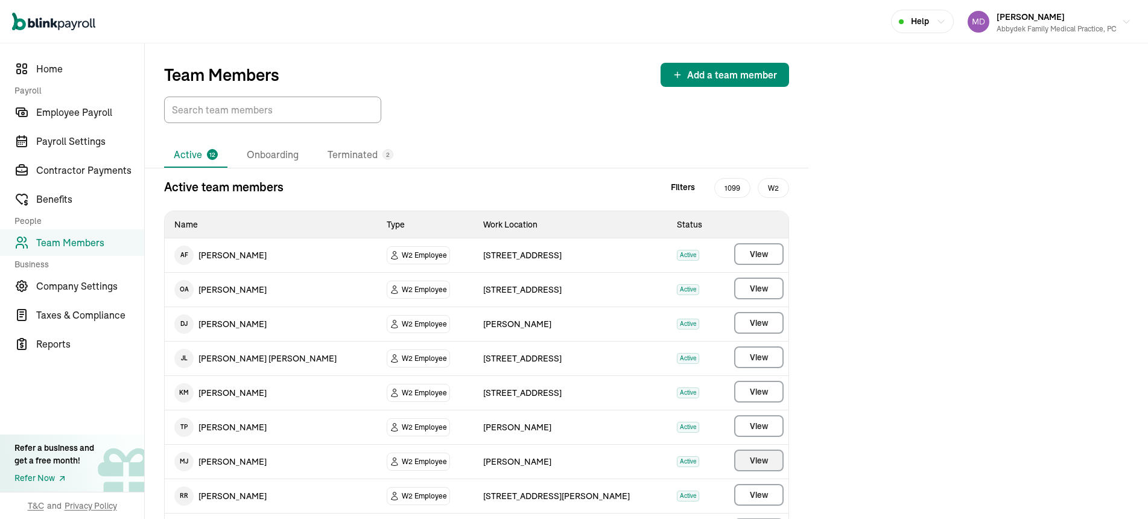
click at [768, 459] on button "View" at bounding box center [758, 460] width 49 height 22
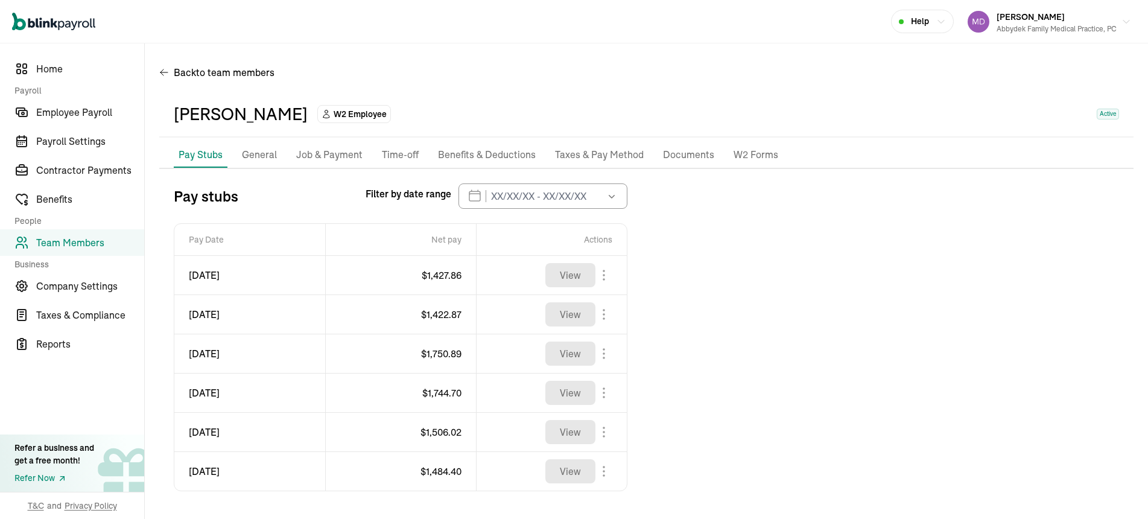
click at [615, 152] on p "Taxes & Pay Method" at bounding box center [599, 155] width 89 height 16
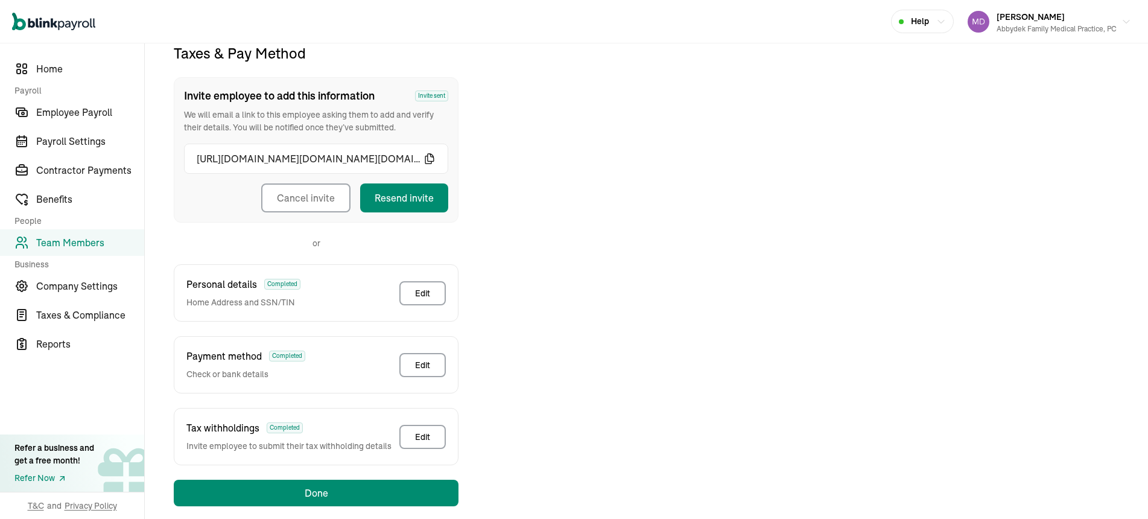
scroll to position [142, 0]
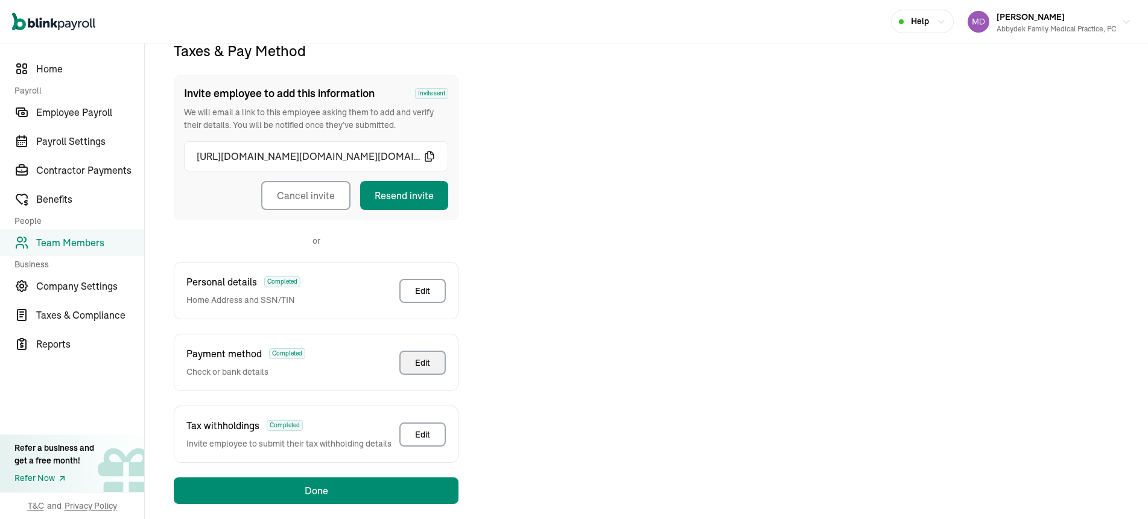
click at [414, 364] on button "Edit" at bounding box center [422, 362] width 46 height 24
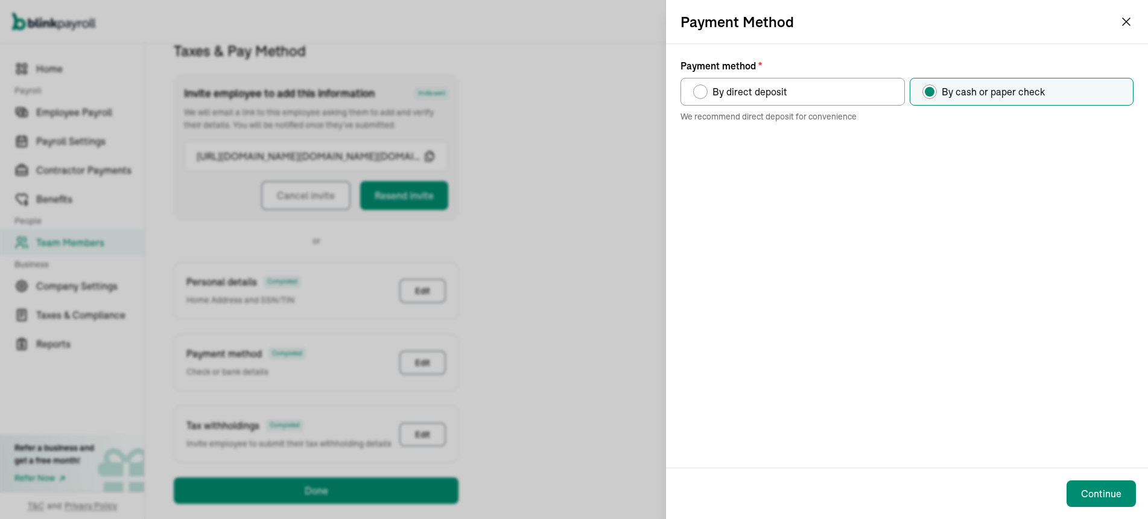
click at [703, 93] on div "Payment method" at bounding box center [700, 92] width 10 height 10
click at [702, 93] on input "By direct deposit" at bounding box center [697, 89] width 10 height 10
radio input "true"
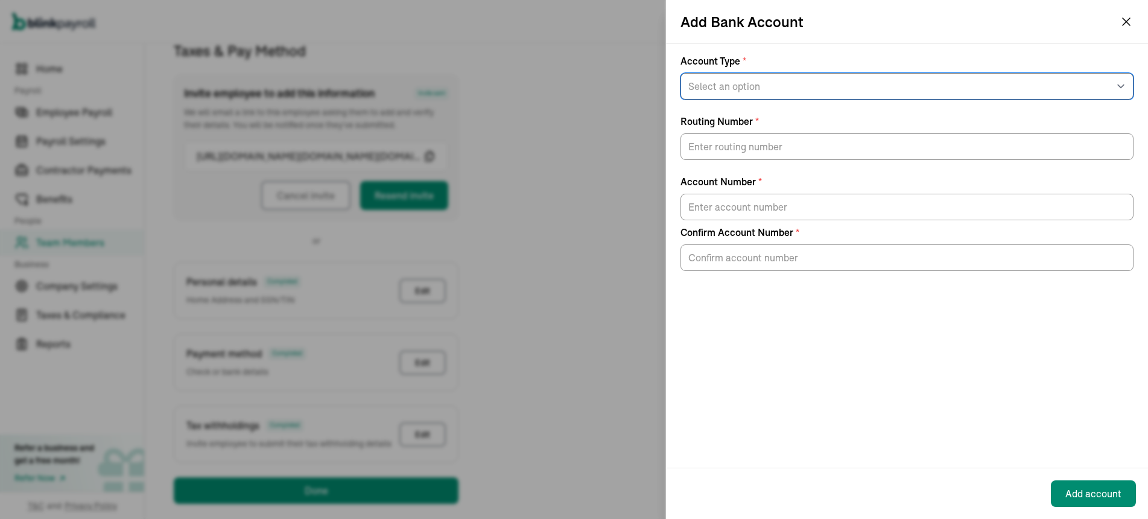
drag, startPoint x: 765, startPoint y: 96, endPoint x: 759, endPoint y: 88, distance: 10.4
click at [759, 88] on select "Select an option Savings Checking" at bounding box center [906, 86] width 453 height 27
select select "Checking"
click at [680, 73] on select "Select an option Savings Checking" at bounding box center [906, 86] width 453 height 27
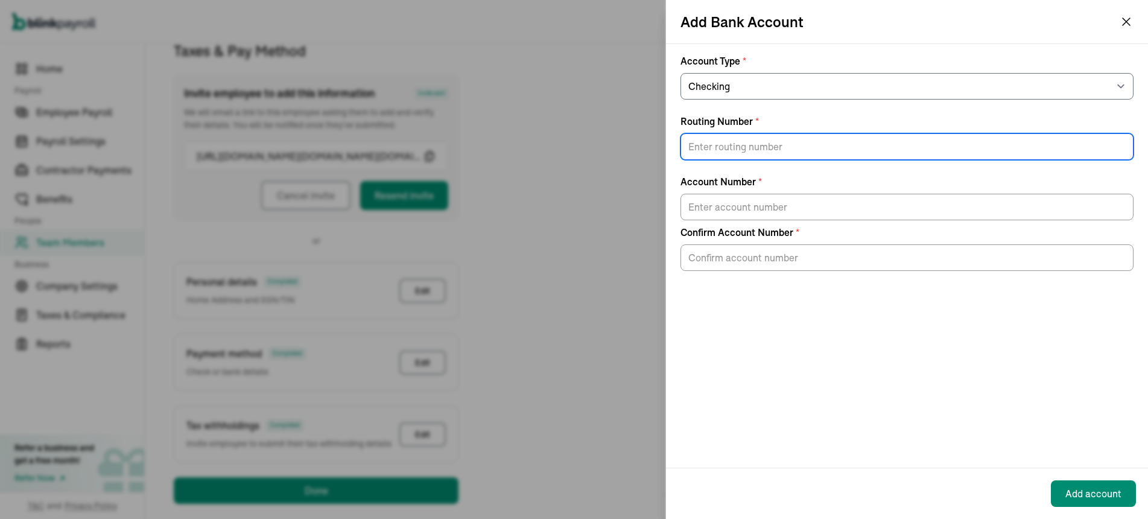
click at [718, 147] on input "Routing Number *" at bounding box center [906, 146] width 453 height 27
type input "026012881"
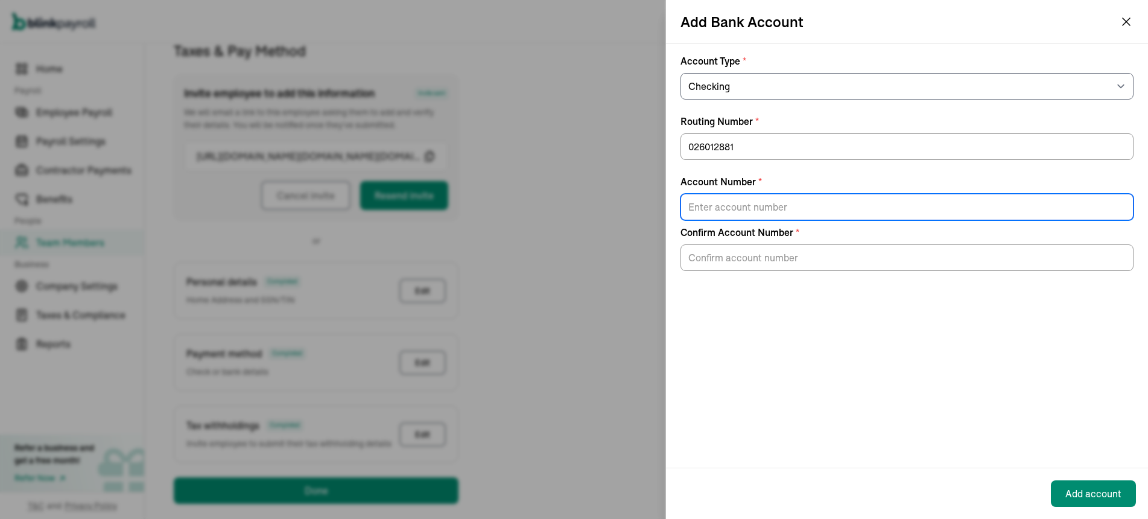
click at [734, 205] on input "Account Number *" at bounding box center [906, 207] width 453 height 27
type input "3895548158"
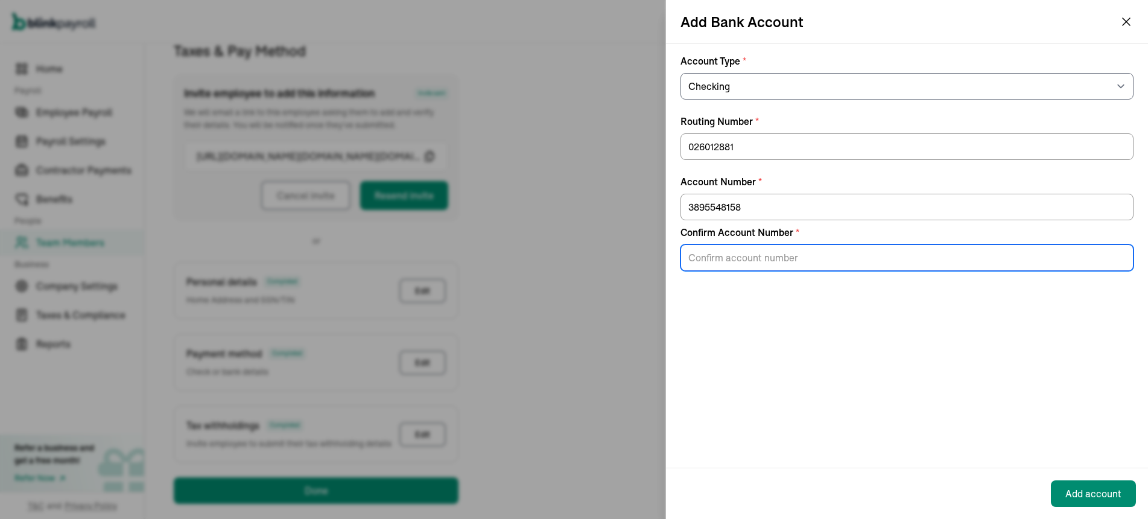
click at [693, 255] on input "Confirm Account Number *" at bounding box center [906, 257] width 453 height 27
type input "3895548158"
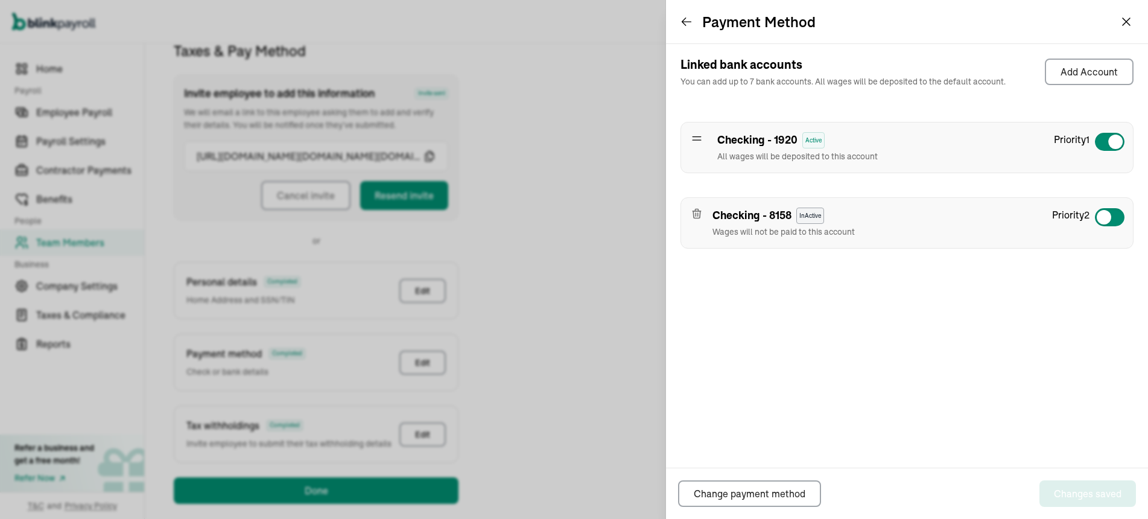
click at [1117, 221] on div at bounding box center [1109, 216] width 31 height 19
checkbox input "true"
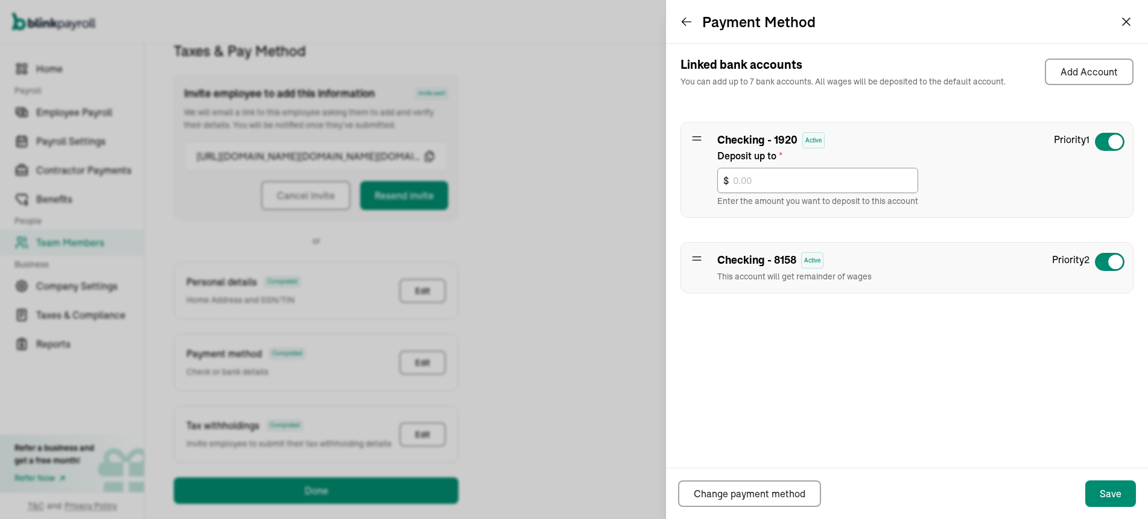
click at [1099, 139] on div at bounding box center [1109, 141] width 31 height 19
checkbox input "false"
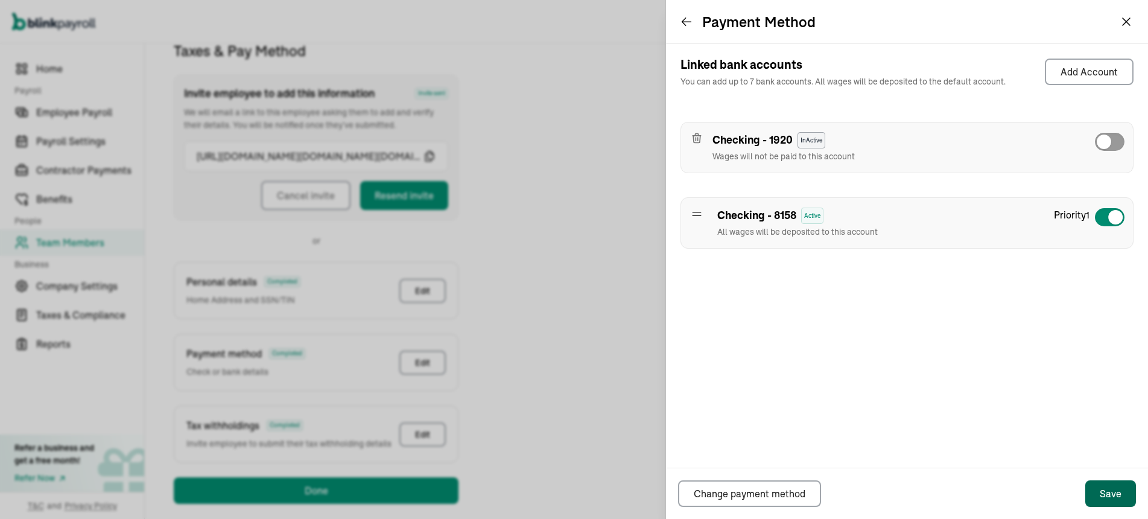
click at [1111, 492] on div "Save" at bounding box center [1110, 493] width 22 height 14
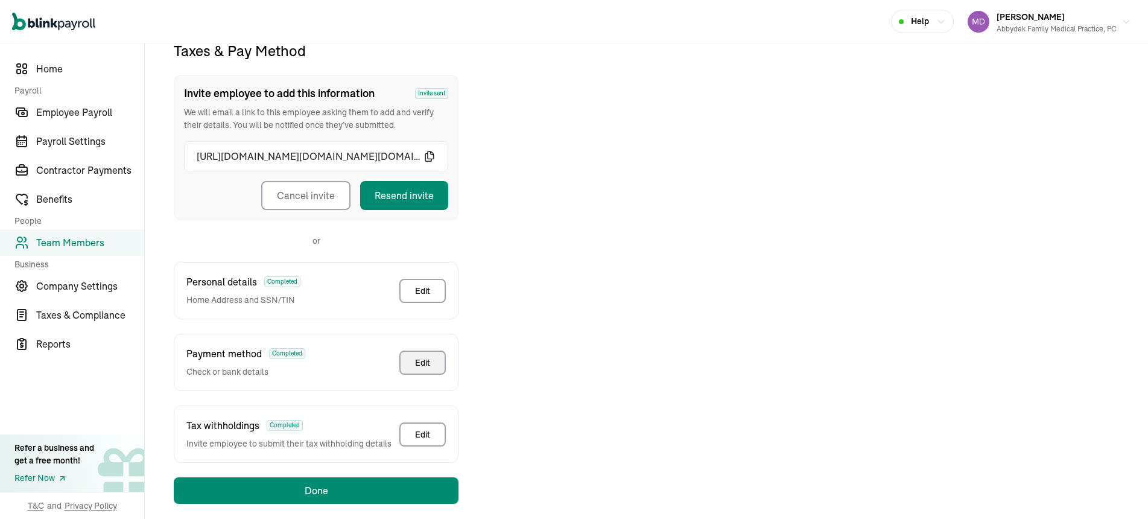
click at [425, 364] on div "Edit" at bounding box center [422, 362] width 15 height 12
click at [58, 107] on span "Employee Payroll" at bounding box center [90, 112] width 108 height 14
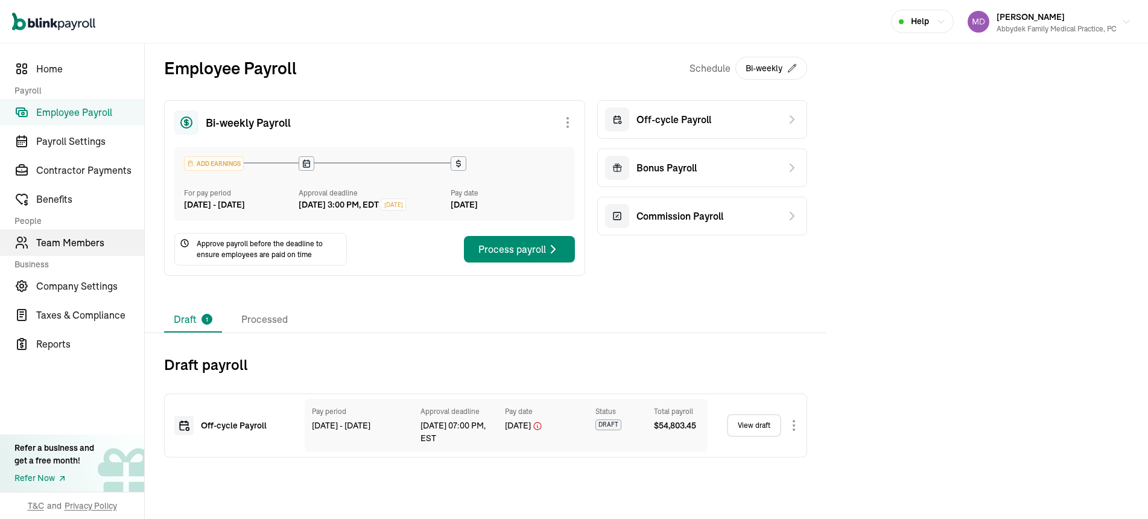
click at [74, 242] on span "Team Members" at bounding box center [90, 242] width 108 height 14
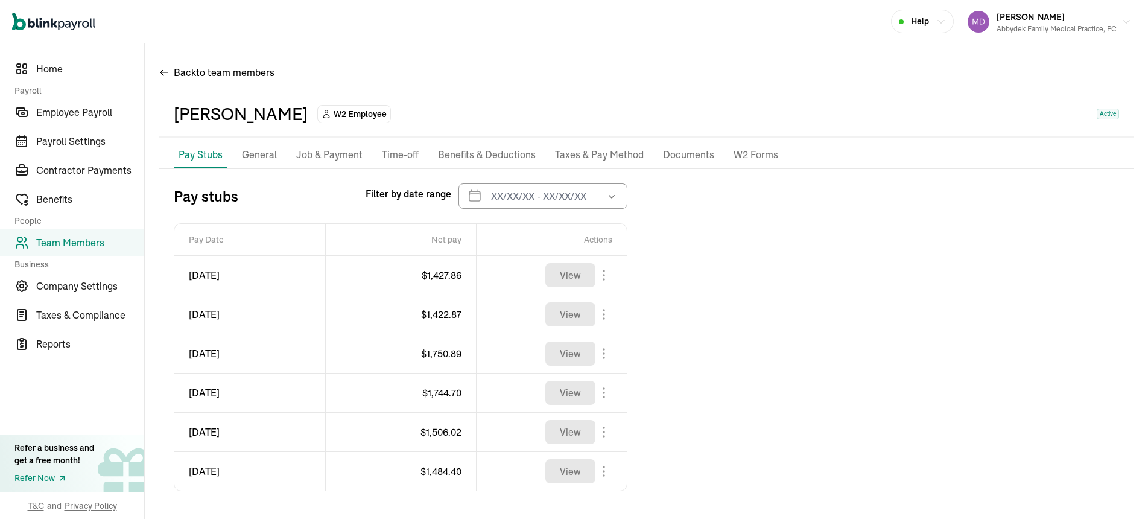
scroll to position [61, 0]
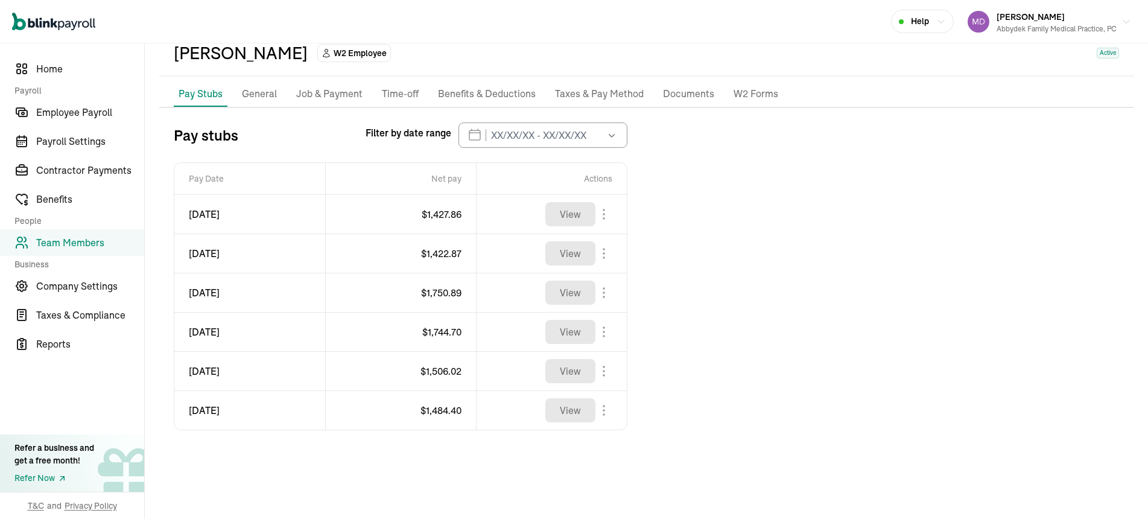
click at [257, 96] on p "General" at bounding box center [259, 94] width 35 height 16
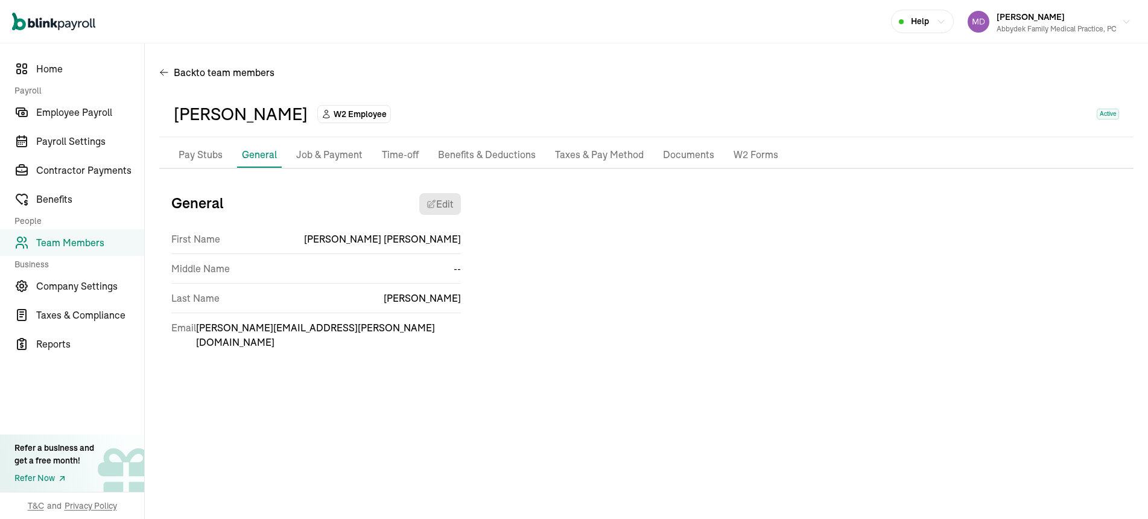
scroll to position [0, 0]
click at [207, 151] on p "Pay Stubs" at bounding box center [200, 155] width 44 height 16
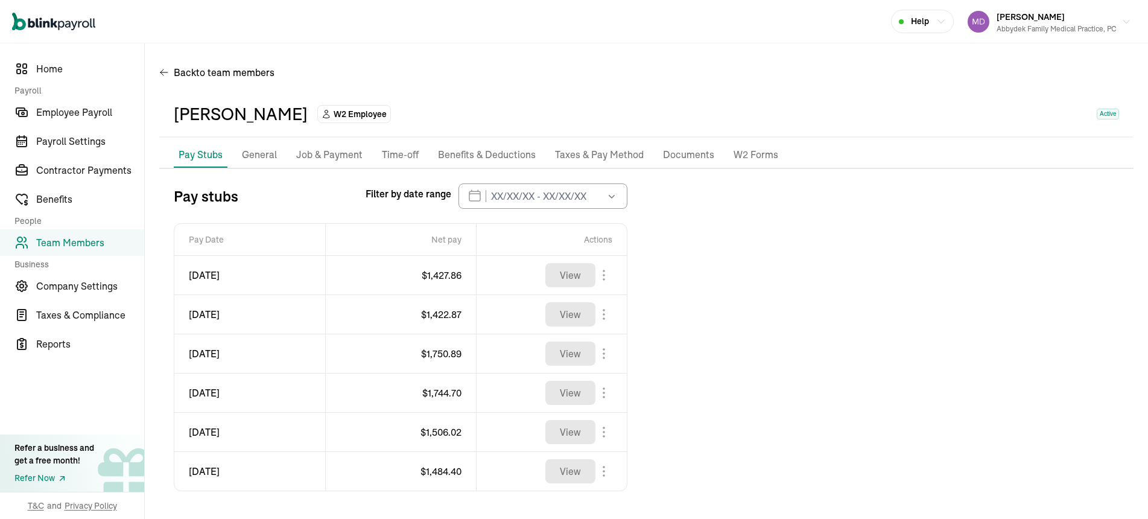
scroll to position [61, 0]
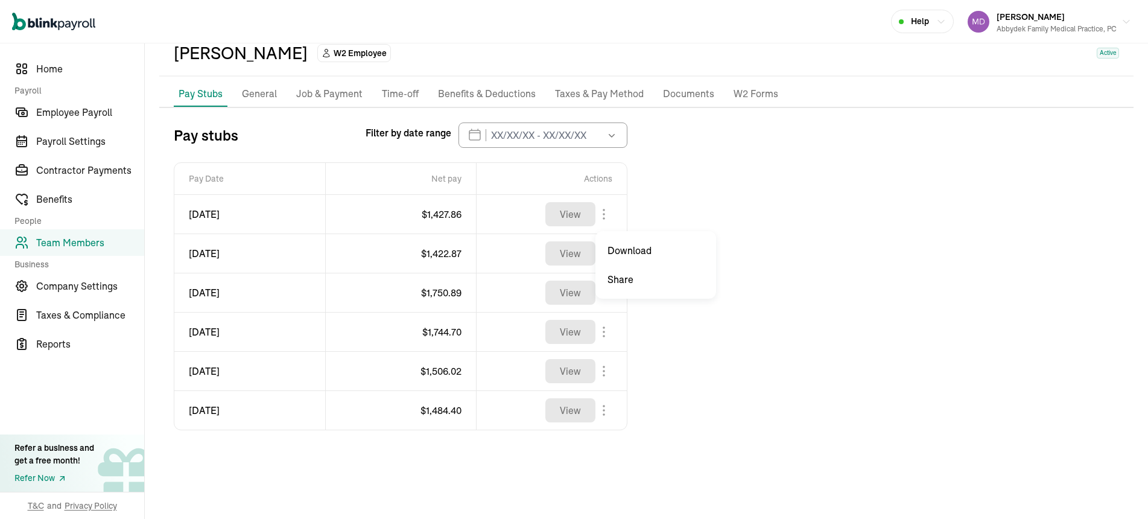
click at [603, 212] on body "Open main menu Help [PERSON_NAME] Abbydek Family Medical Practice, PC Home Payr…" at bounding box center [574, 259] width 1148 height 519
click at [262, 95] on p "General" at bounding box center [259, 94] width 35 height 16
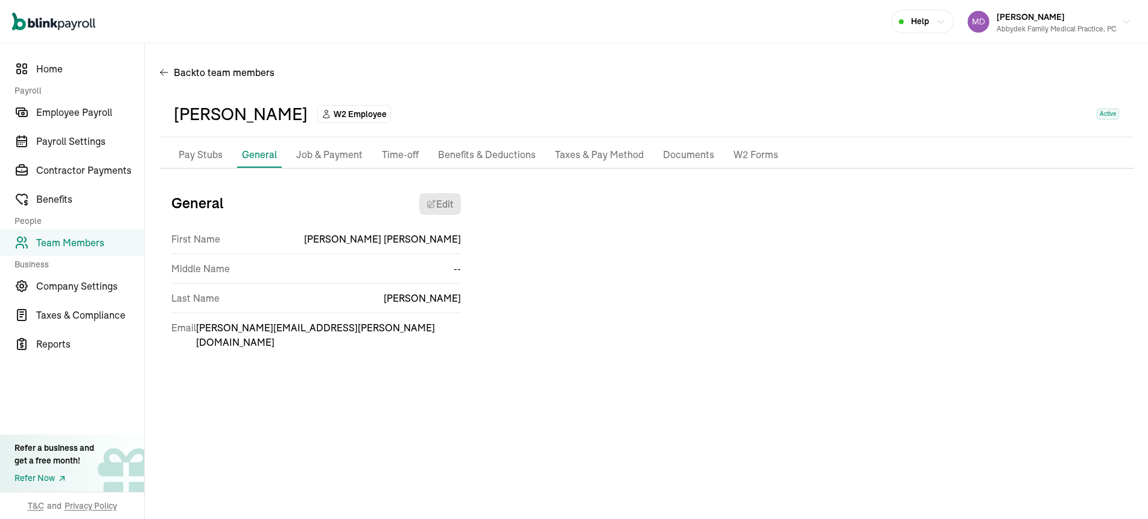
scroll to position [0, 0]
click at [70, 109] on span "Employee Payroll" at bounding box center [90, 112] width 108 height 14
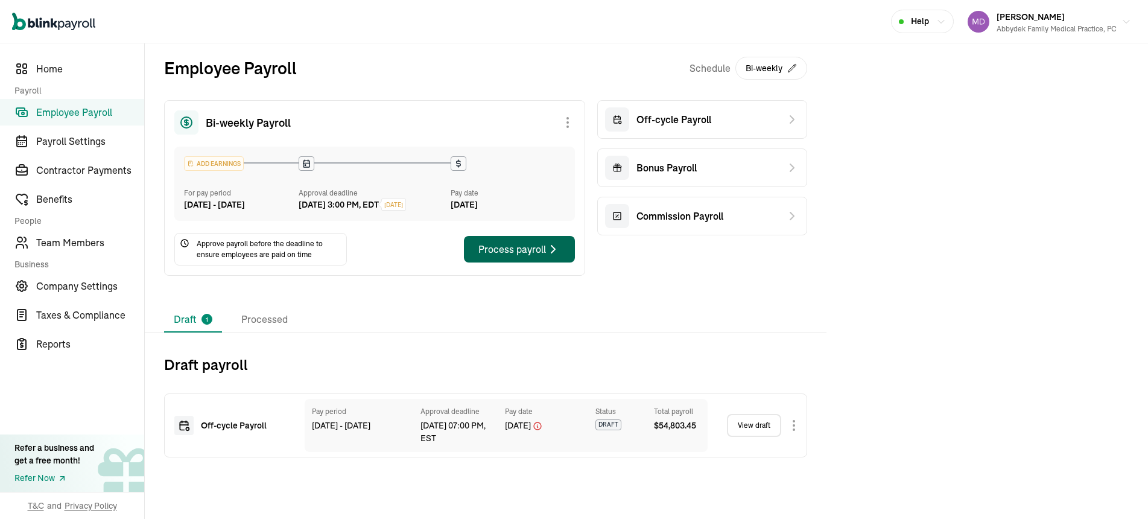
click at [529, 254] on div "Process payroll" at bounding box center [519, 249] width 82 height 14
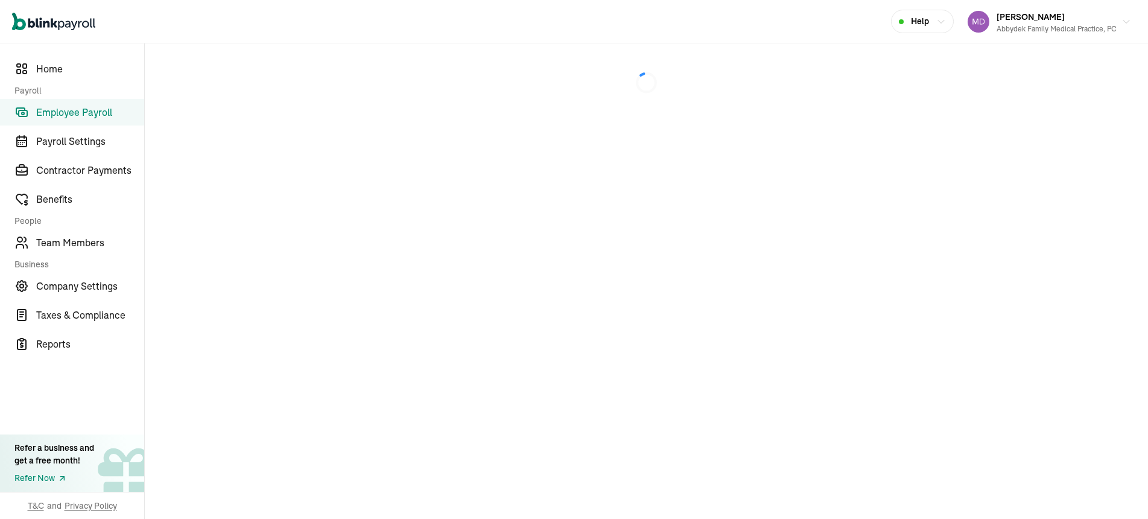
select select "manual"
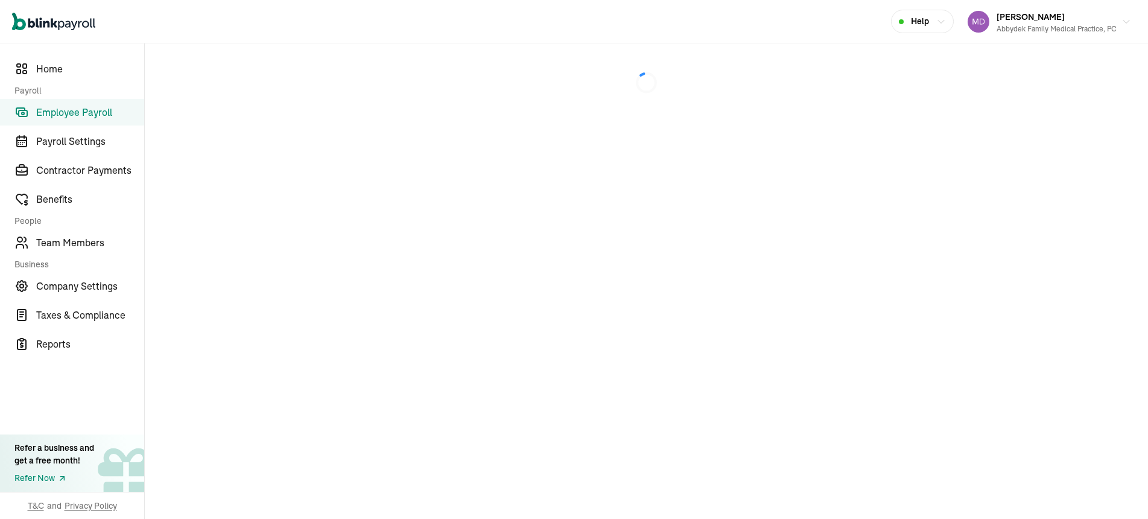
select select "manual"
select select "direct_deposit"
select select "manual"
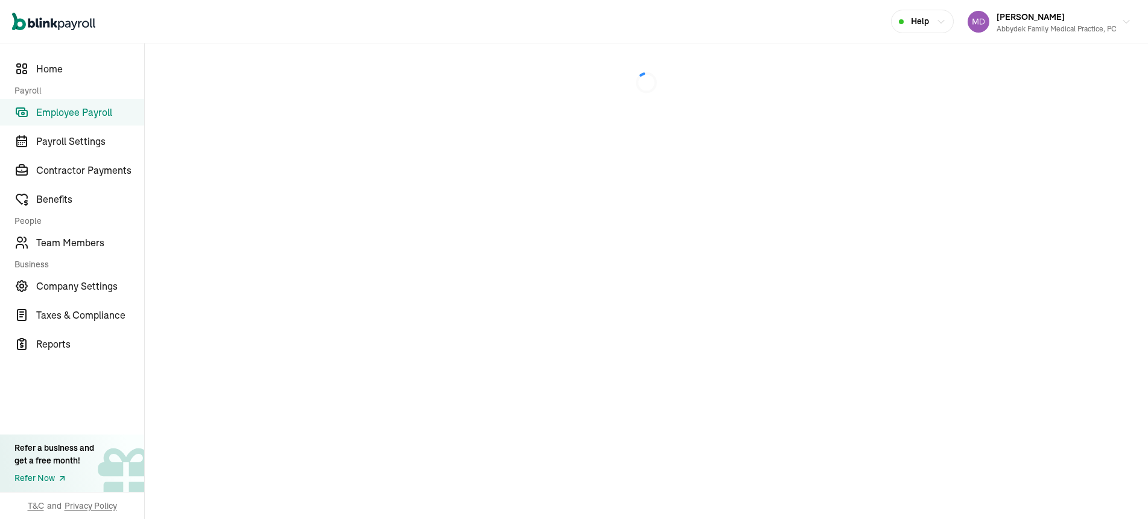
select select "manual"
select select "direct_deposit"
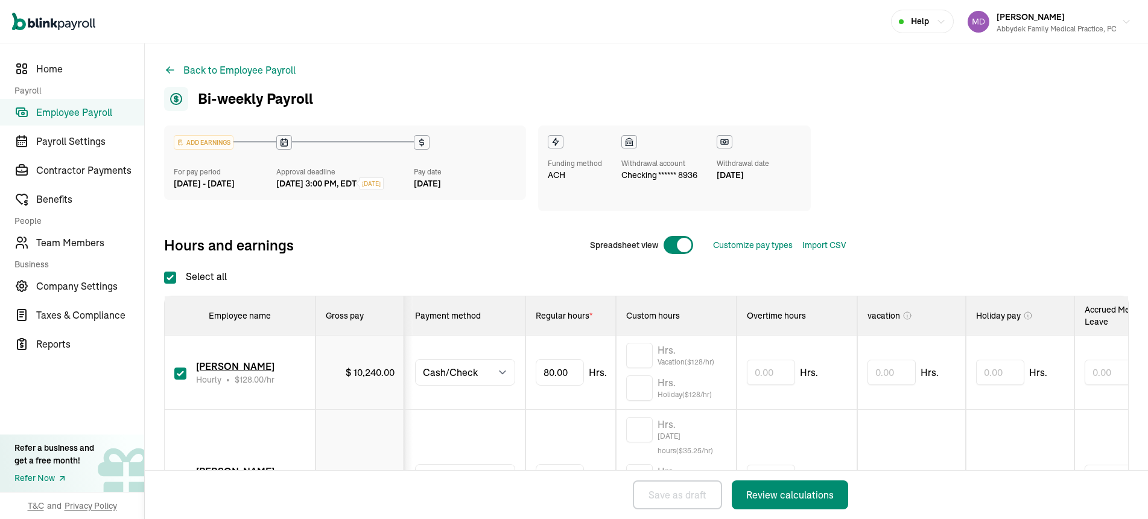
checkbox input "true"
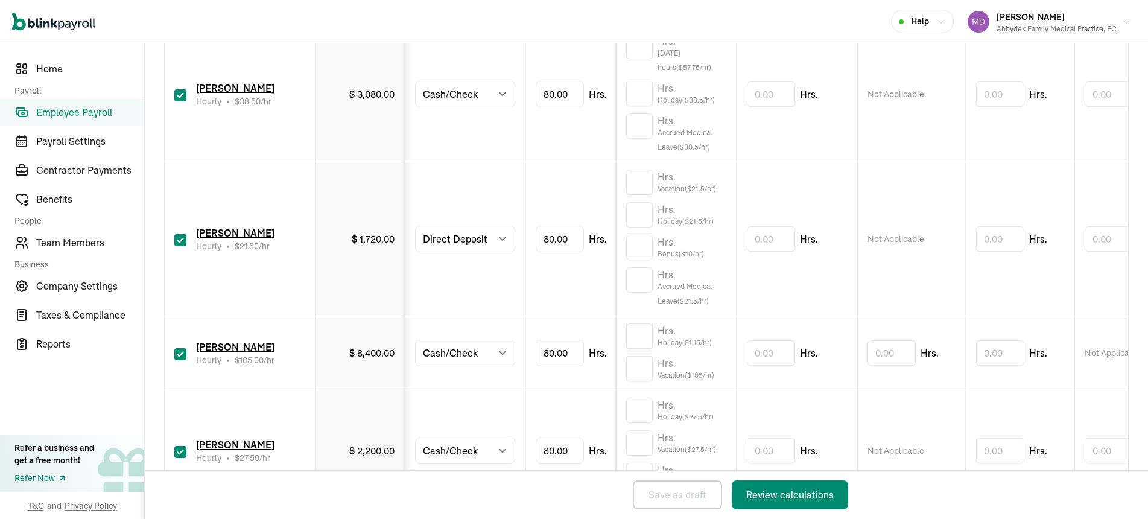
scroll to position [971, 0]
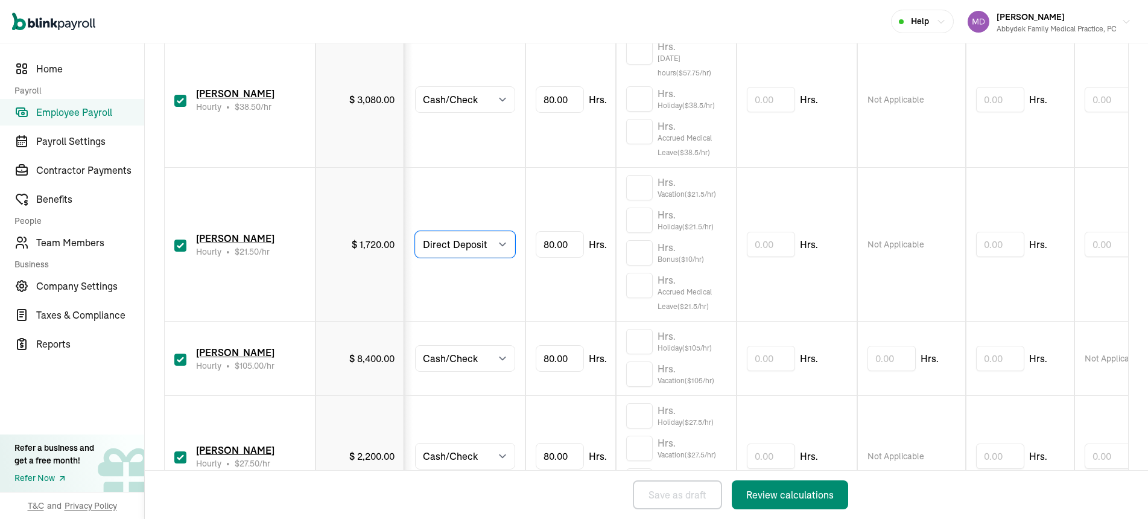
click at [501, 241] on select "Select method Direct Deposit Cash/Check" at bounding box center [465, 244] width 100 height 27
select select "manual"
click at [415, 232] on select "Select method Direct Deposit Cash/Check" at bounding box center [465, 244] width 100 height 27
click at [508, 243] on select "Select method Direct Deposit Cash/Check" at bounding box center [465, 244] width 100 height 27
click at [555, 274] on td "80.00 Hrs." at bounding box center [570, 245] width 90 height 154
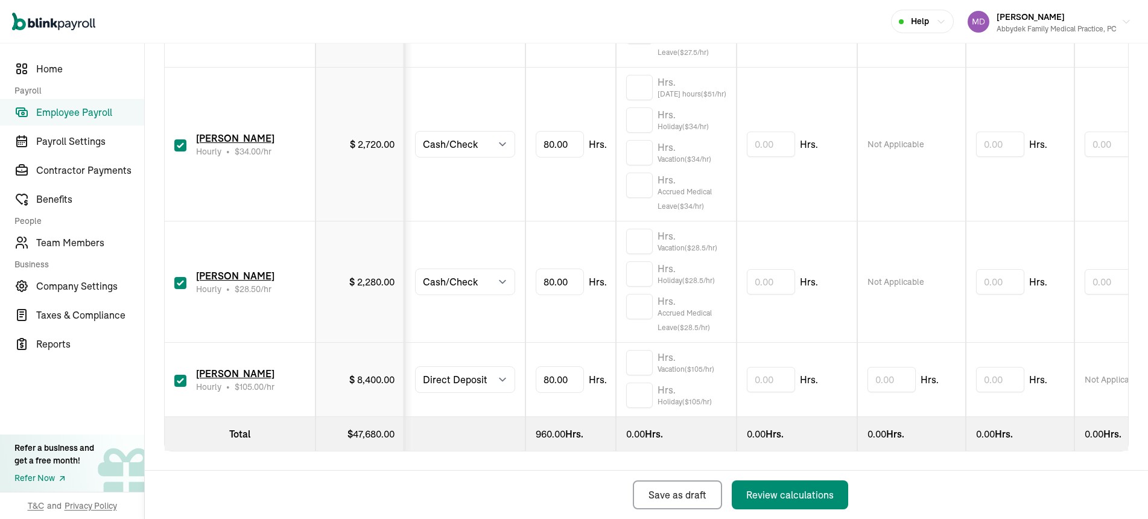
scroll to position [1447, 0]
type input "8"
type input "40"
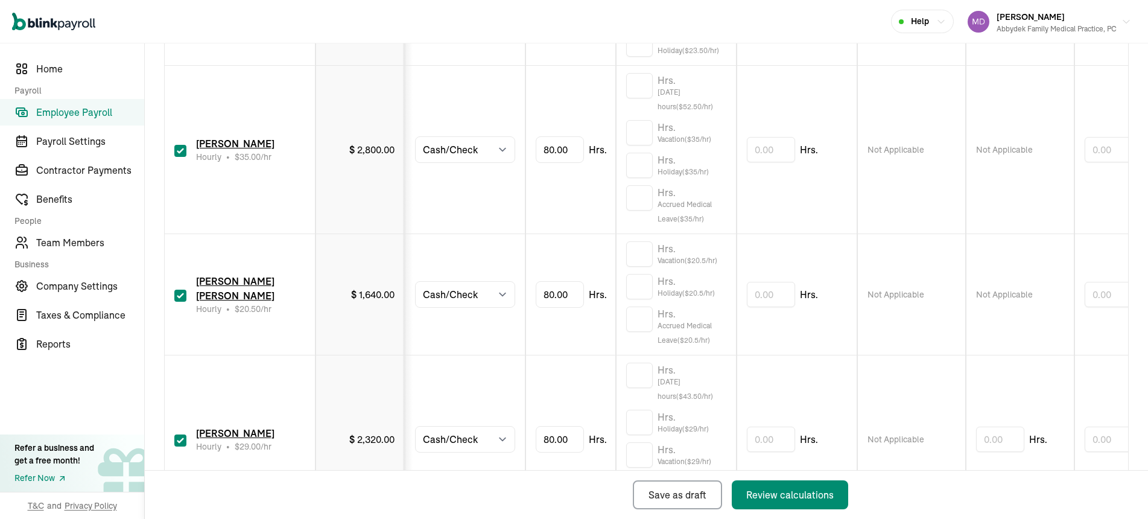
scroll to position [25, 0]
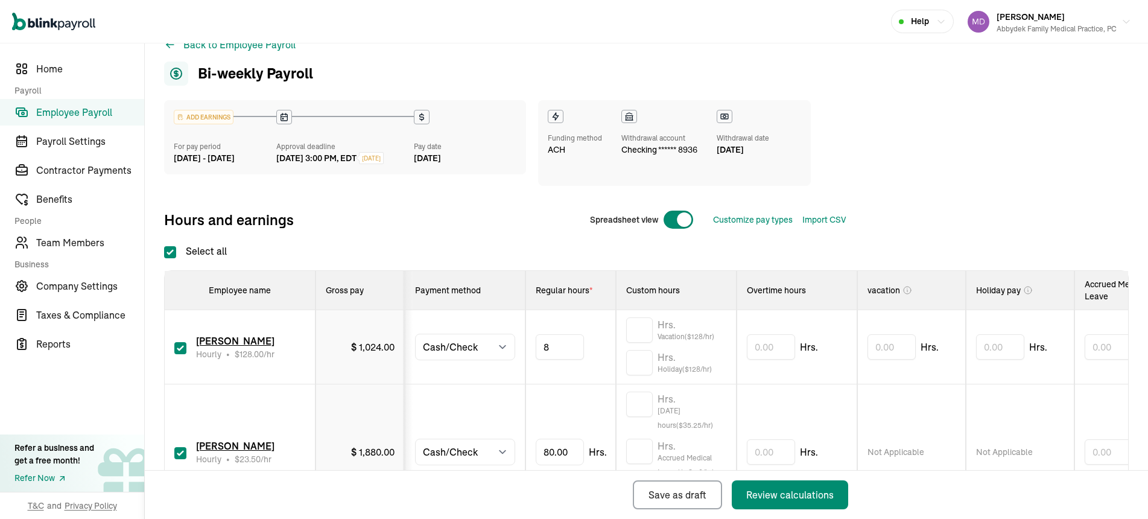
type input "88"
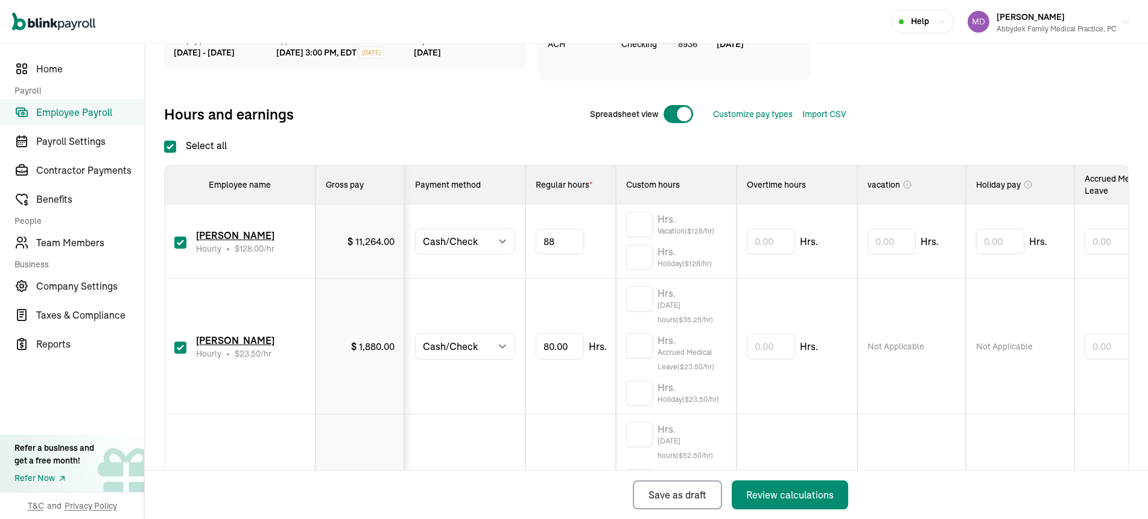
scroll to position [142, 0]
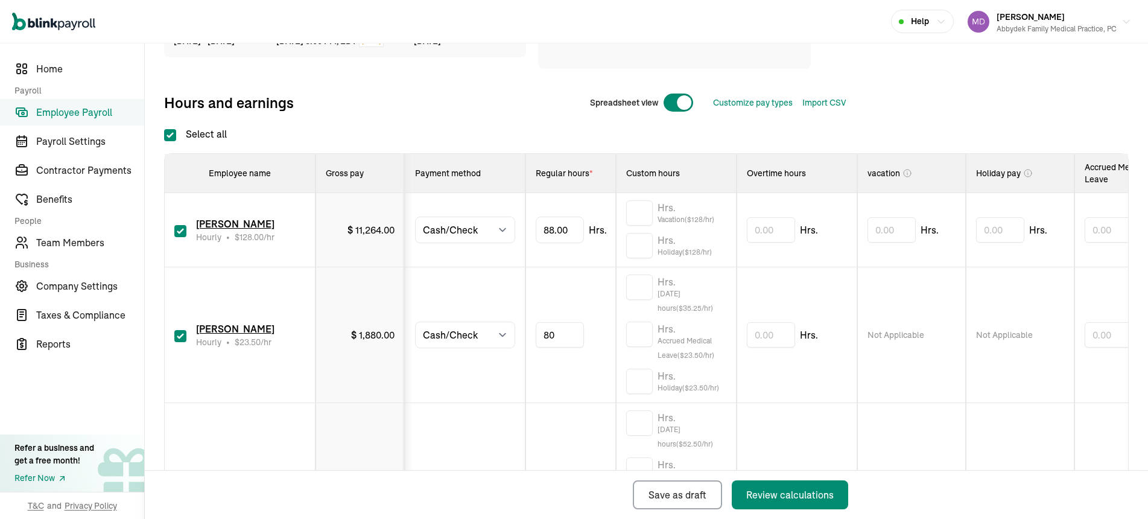
type input "8"
type input "13.67"
click at [649, 283] on input "text" at bounding box center [639, 286] width 27 height 25
type input "9.5"
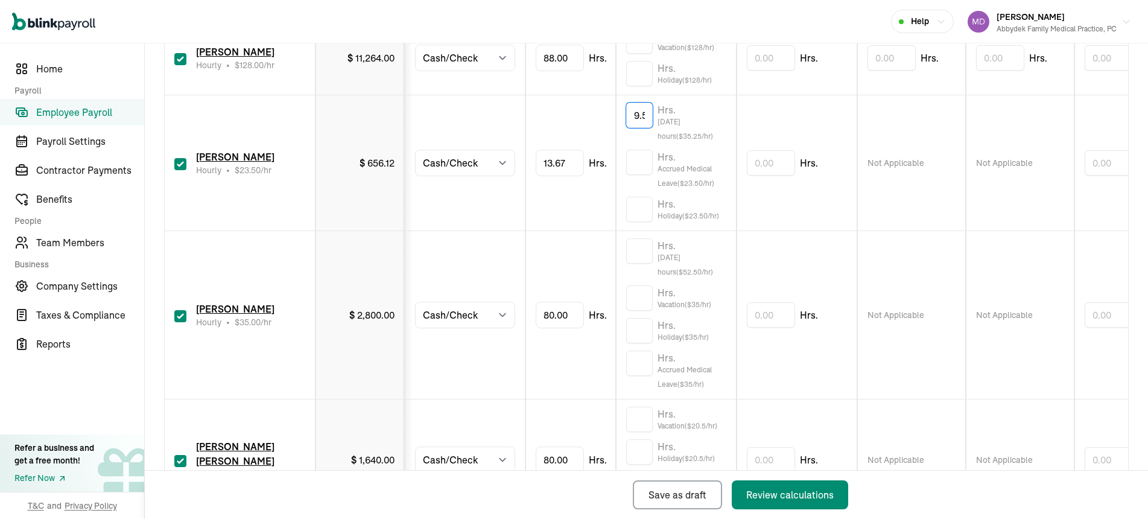
scroll to position [319, 0]
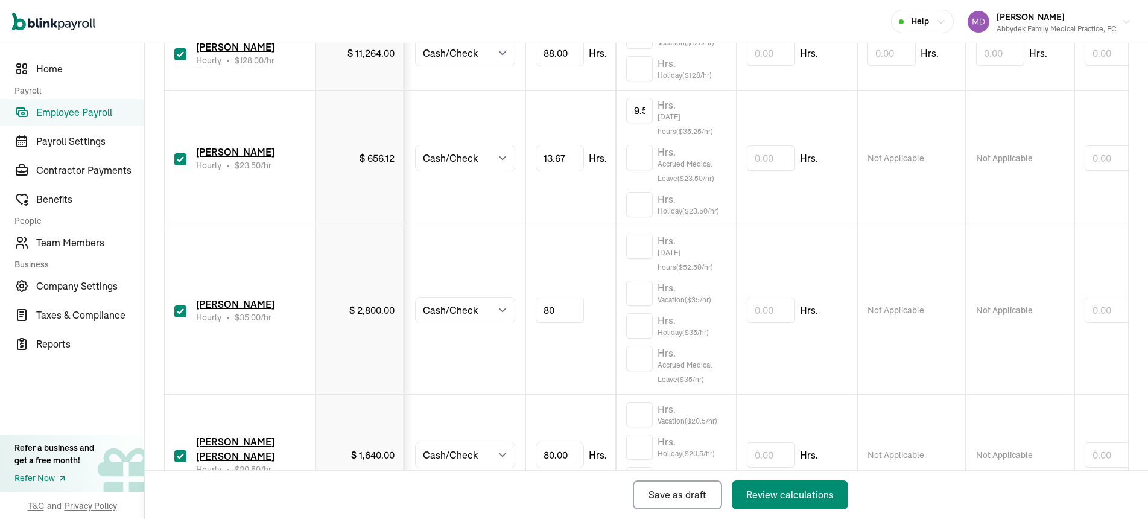
type input "8"
type input "43.85"
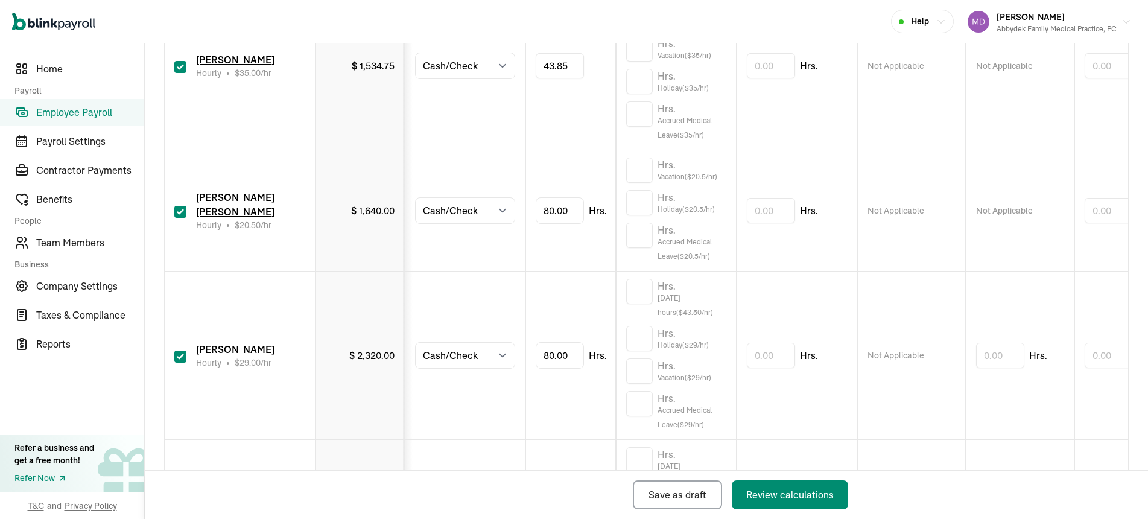
scroll to position [565, 0]
type input "8"
type input "48.23"
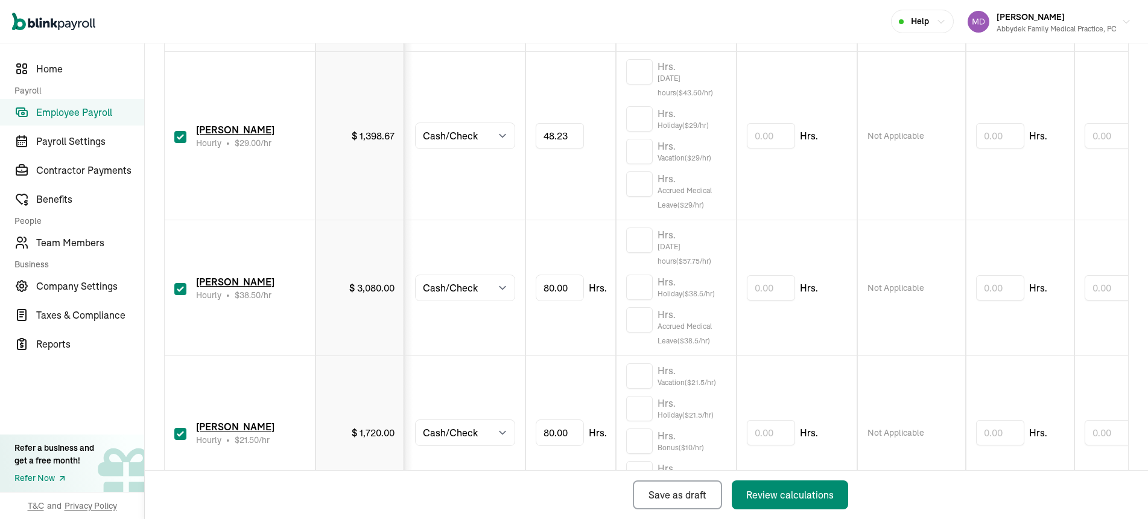
scroll to position [785, 0]
type input "8"
type input "52.12"
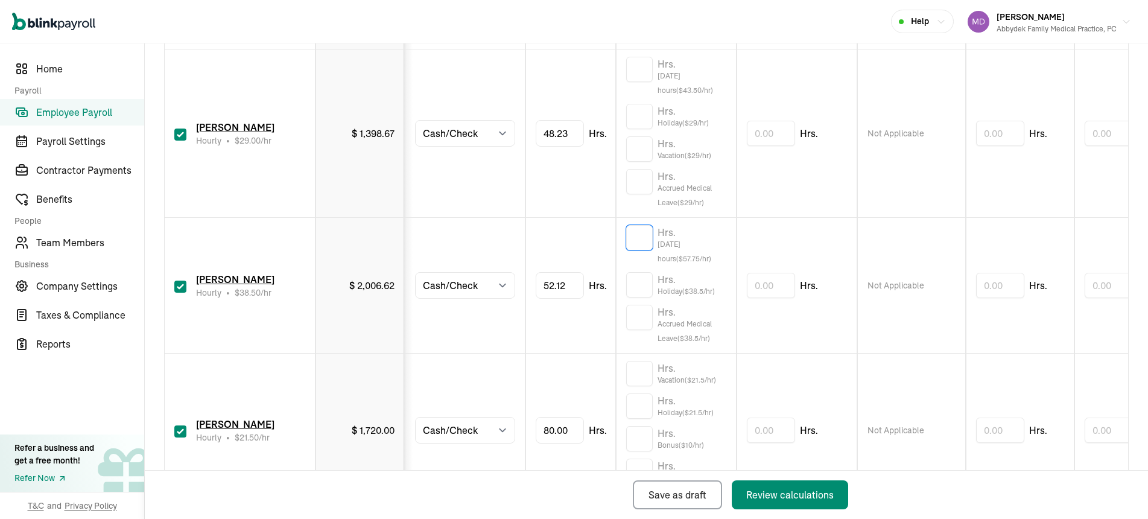
click at [646, 236] on input "text" at bounding box center [639, 237] width 27 height 25
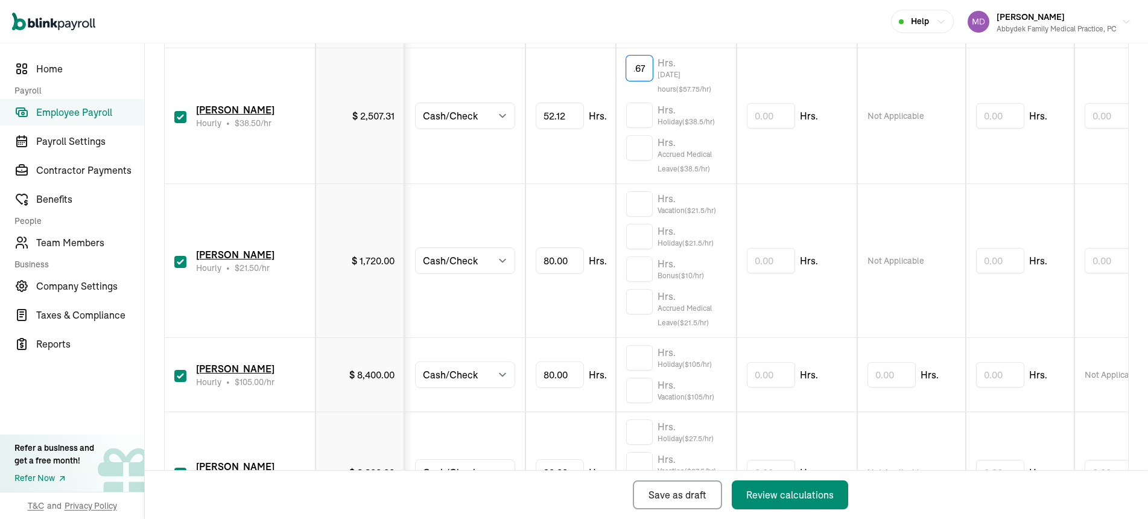
scroll to position [957, 0]
type input "8.67"
type input "88"
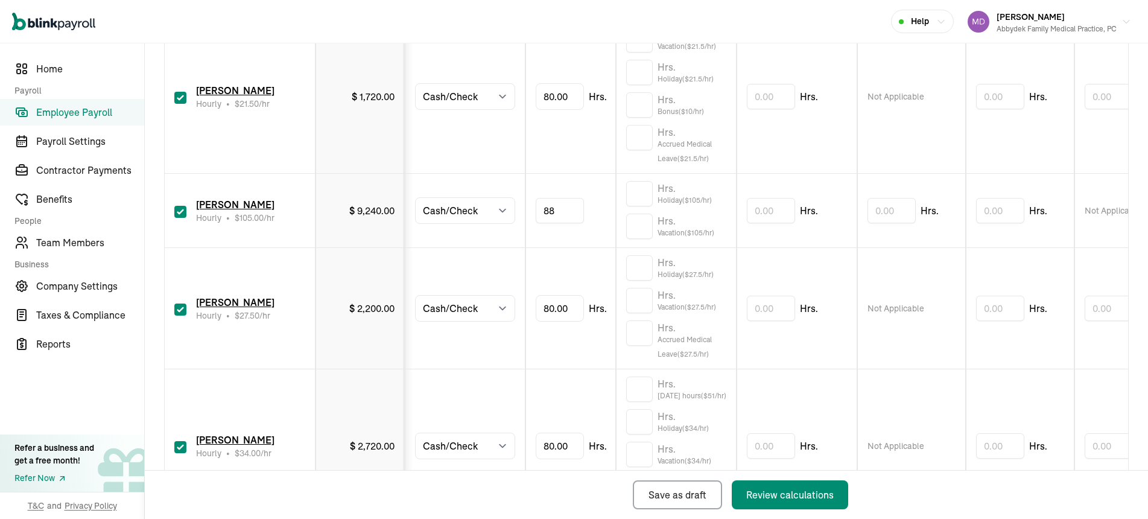
scroll to position [1129, 0]
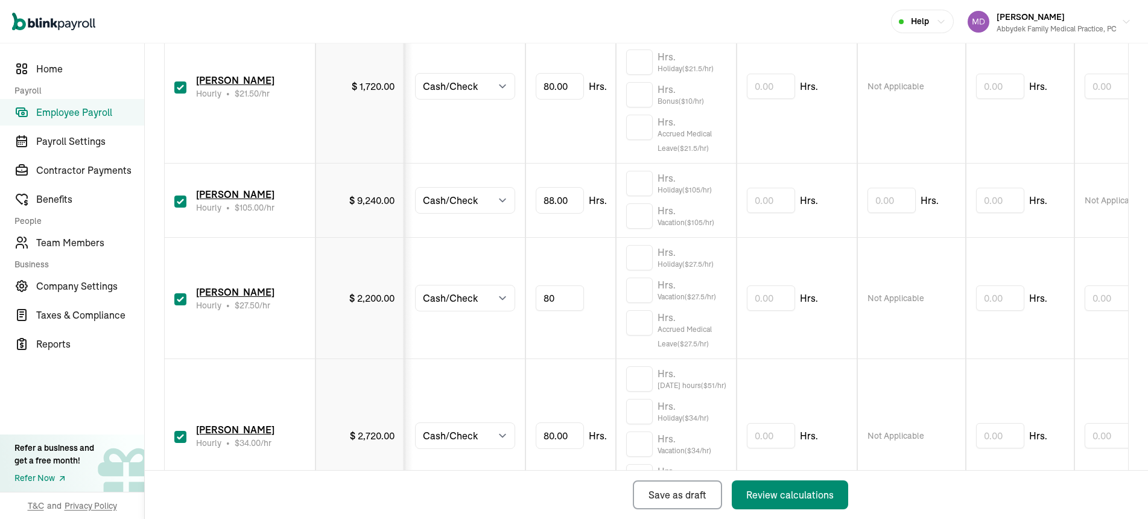
type input "8"
click at [574, 305] on input "text" at bounding box center [559, 297] width 48 height 25
type input "45.25"
type input "8"
type input "39"
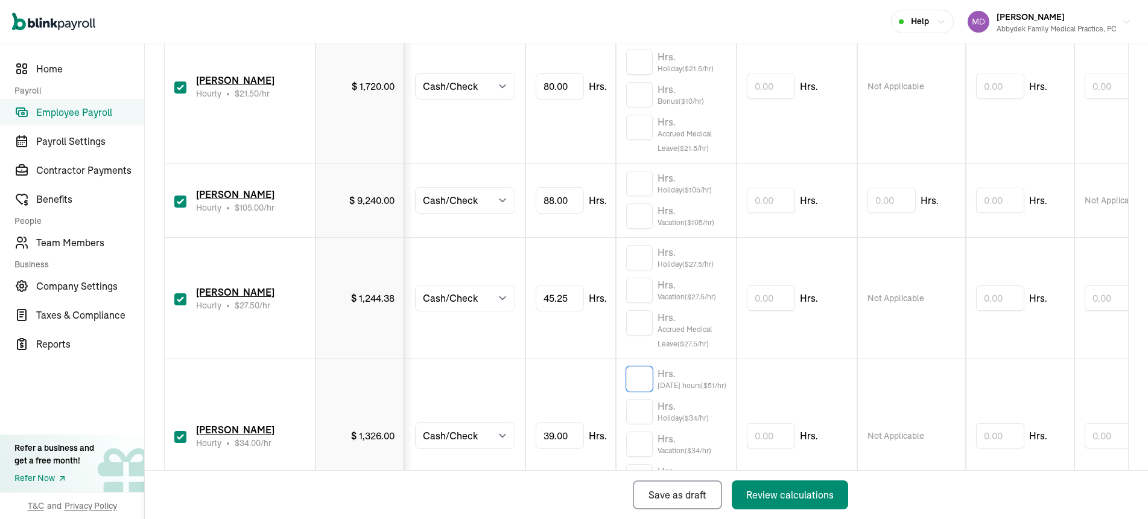
click at [642, 374] on input "text" at bounding box center [639, 378] width 27 height 25
type input "9.5"
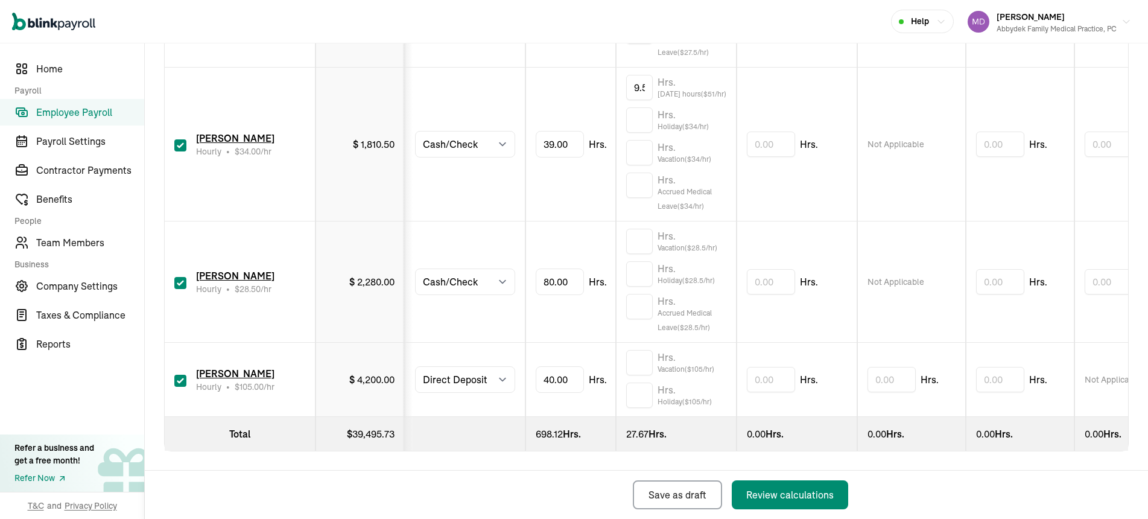
scroll to position [1447, 0]
type input "8"
type input "41"
click at [828, 496] on div "Review calculations" at bounding box center [789, 494] width 87 height 14
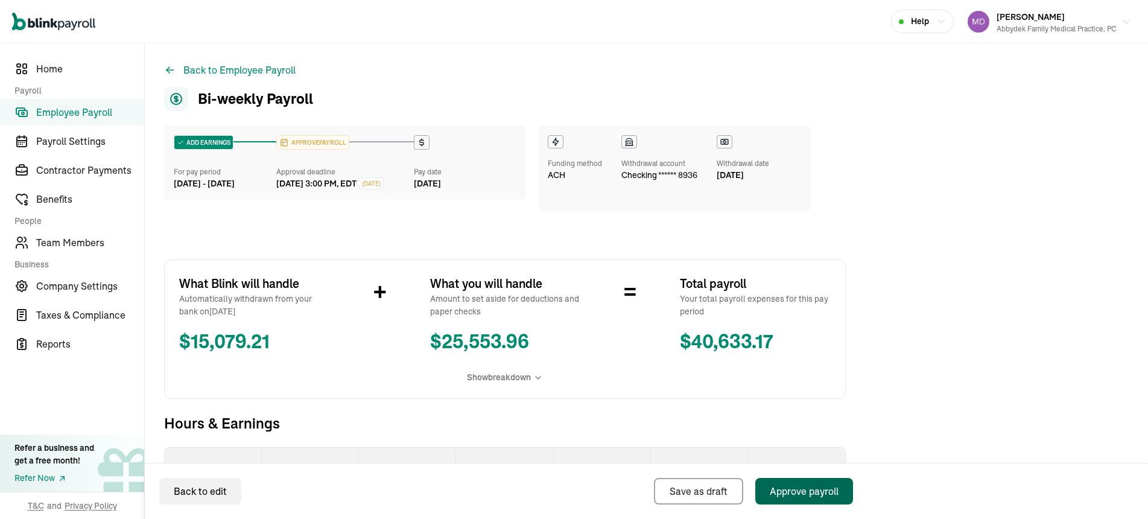
click at [828, 496] on div "Approve payroll" at bounding box center [803, 491] width 69 height 14
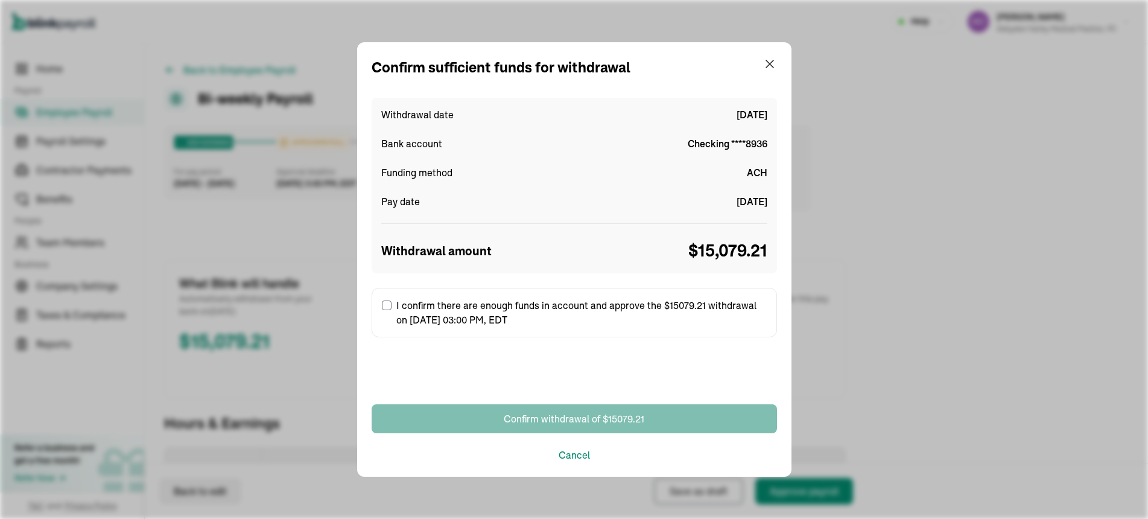
click at [387, 308] on input "I confirm there are enough funds in account and approve the $15079.21 withdrawa…" at bounding box center [387, 305] width 10 height 10
checkbox input "true"
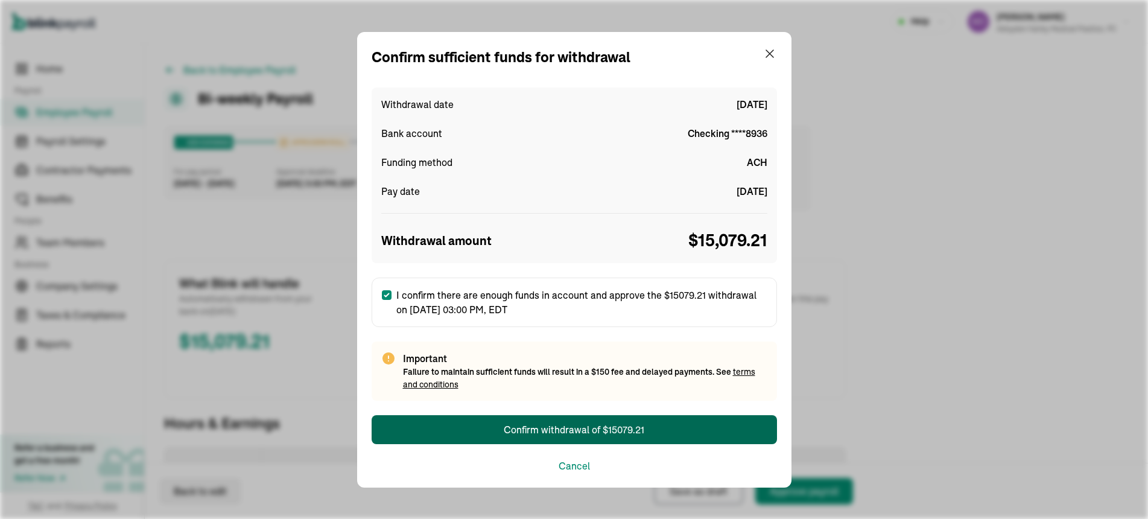
click at [563, 425] on div "Confirm withdrawal of $15079.21" at bounding box center [574, 429] width 141 height 14
